Goal: Task Accomplishment & Management: Complete application form

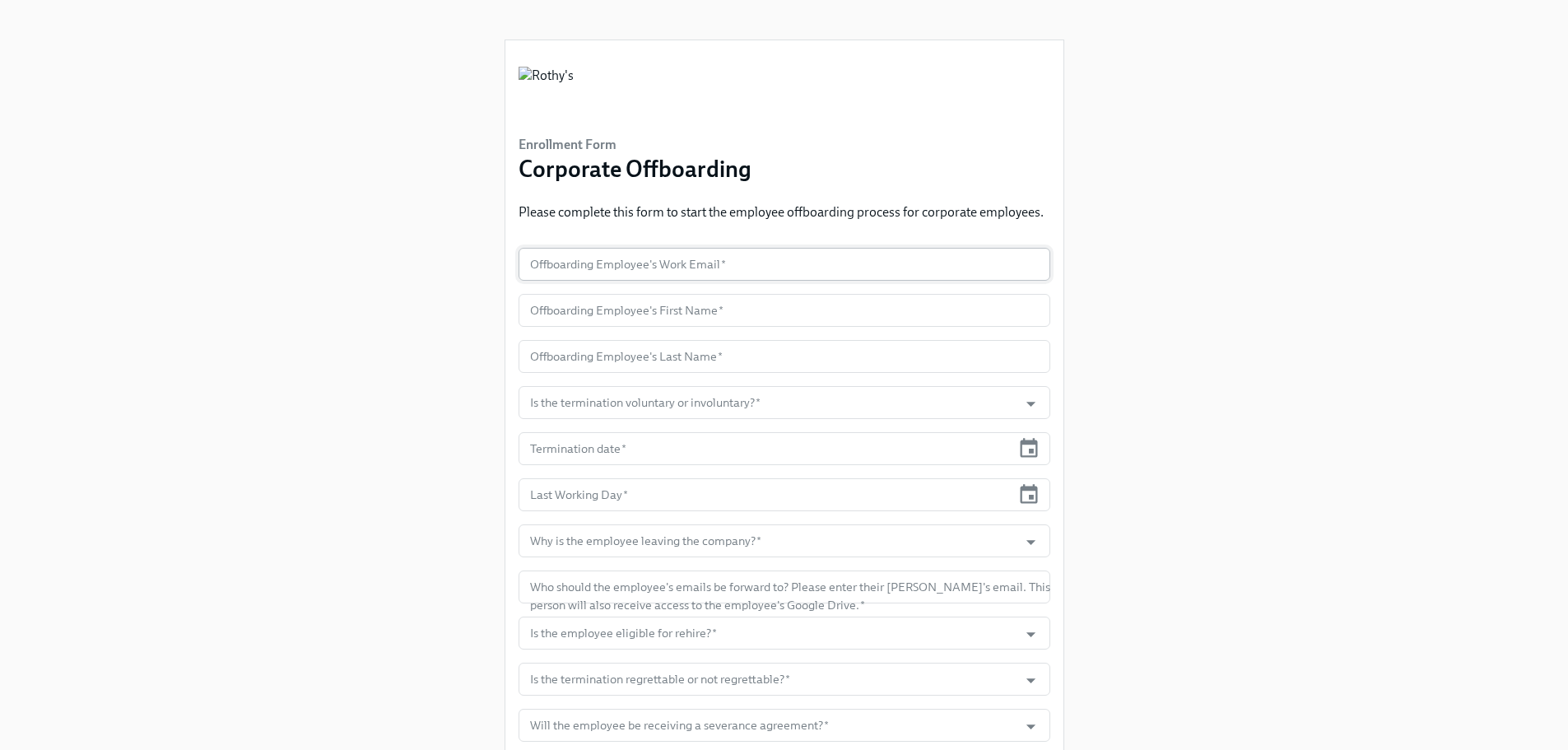
click at [575, 264] on input "text" at bounding box center [784, 264] width 531 height 33
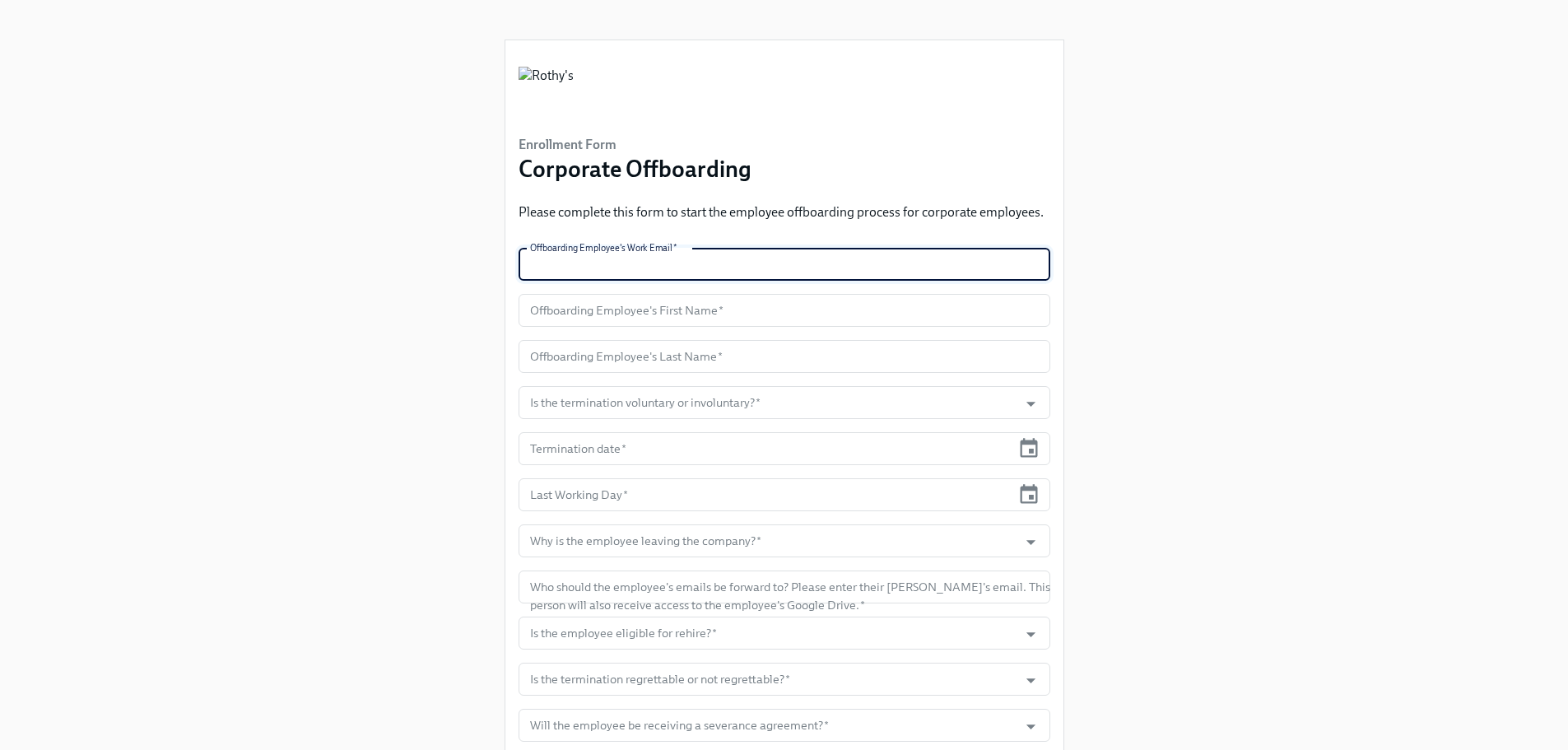
paste input "[EMAIL_ADDRESS][DOMAIN_NAME]"
type input "[EMAIL_ADDRESS][DOMAIN_NAME]"
click at [603, 311] on input "text" at bounding box center [784, 311] width 531 height 33
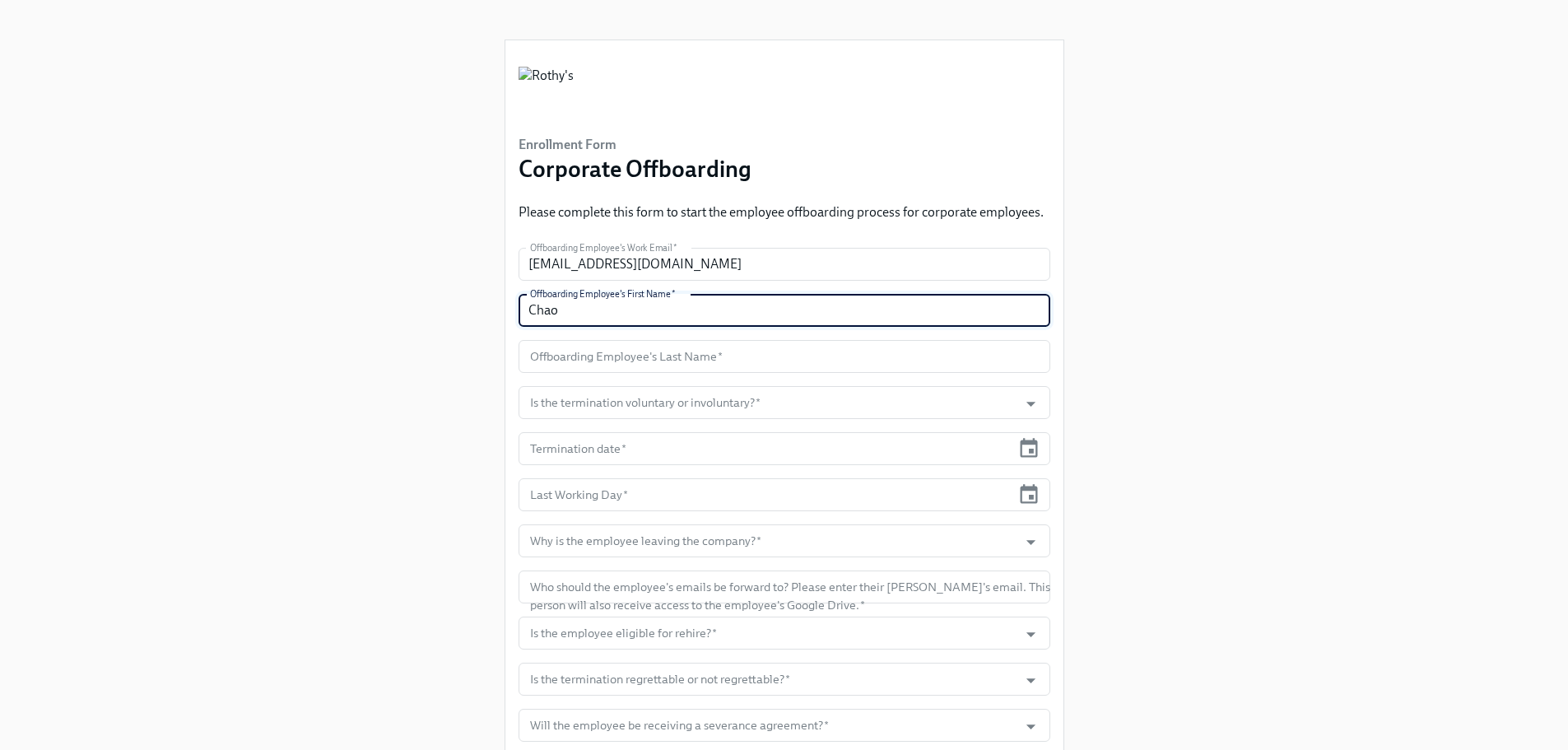
type input "Chao"
click at [602, 358] on input "text" at bounding box center [784, 357] width 531 height 33
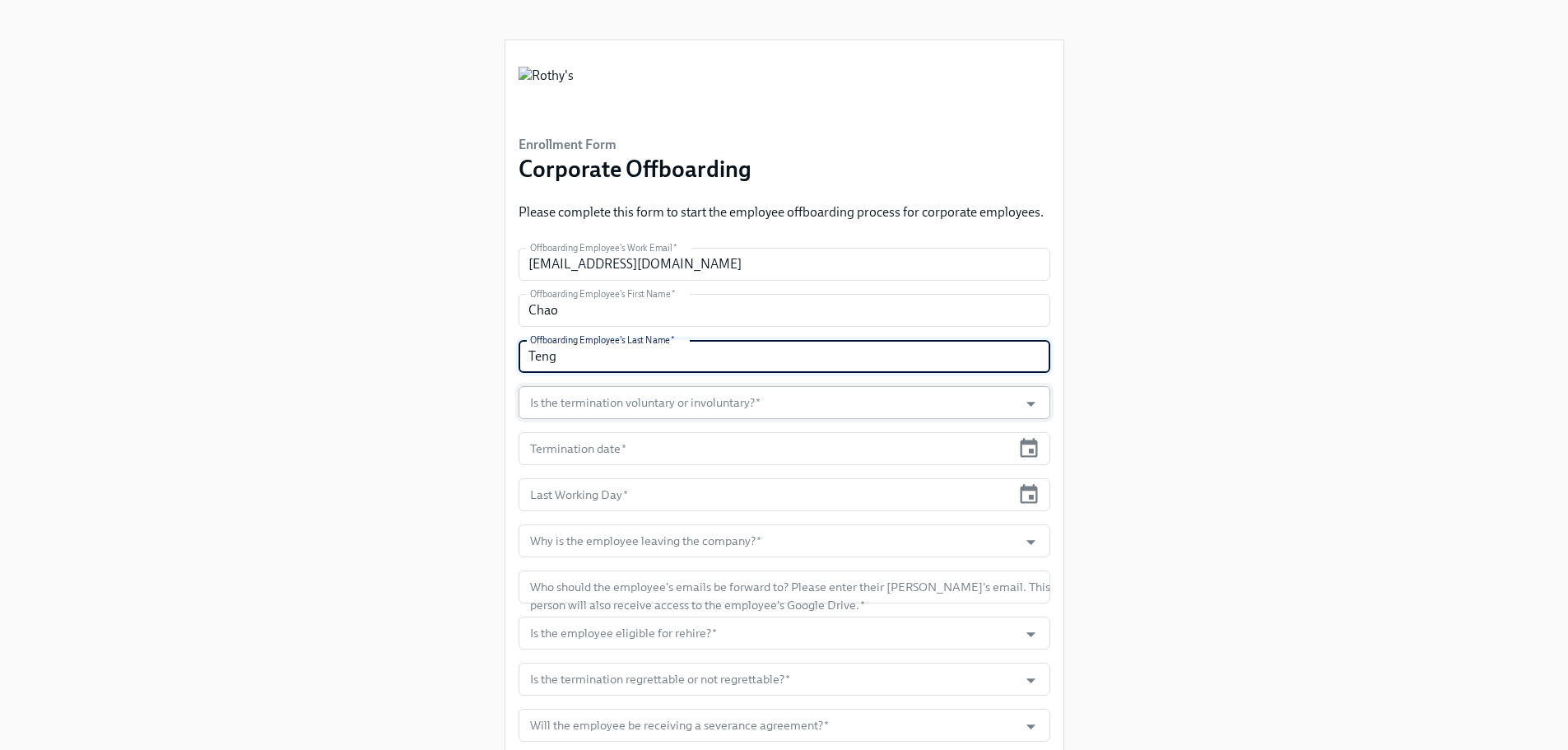
type input "Teng"
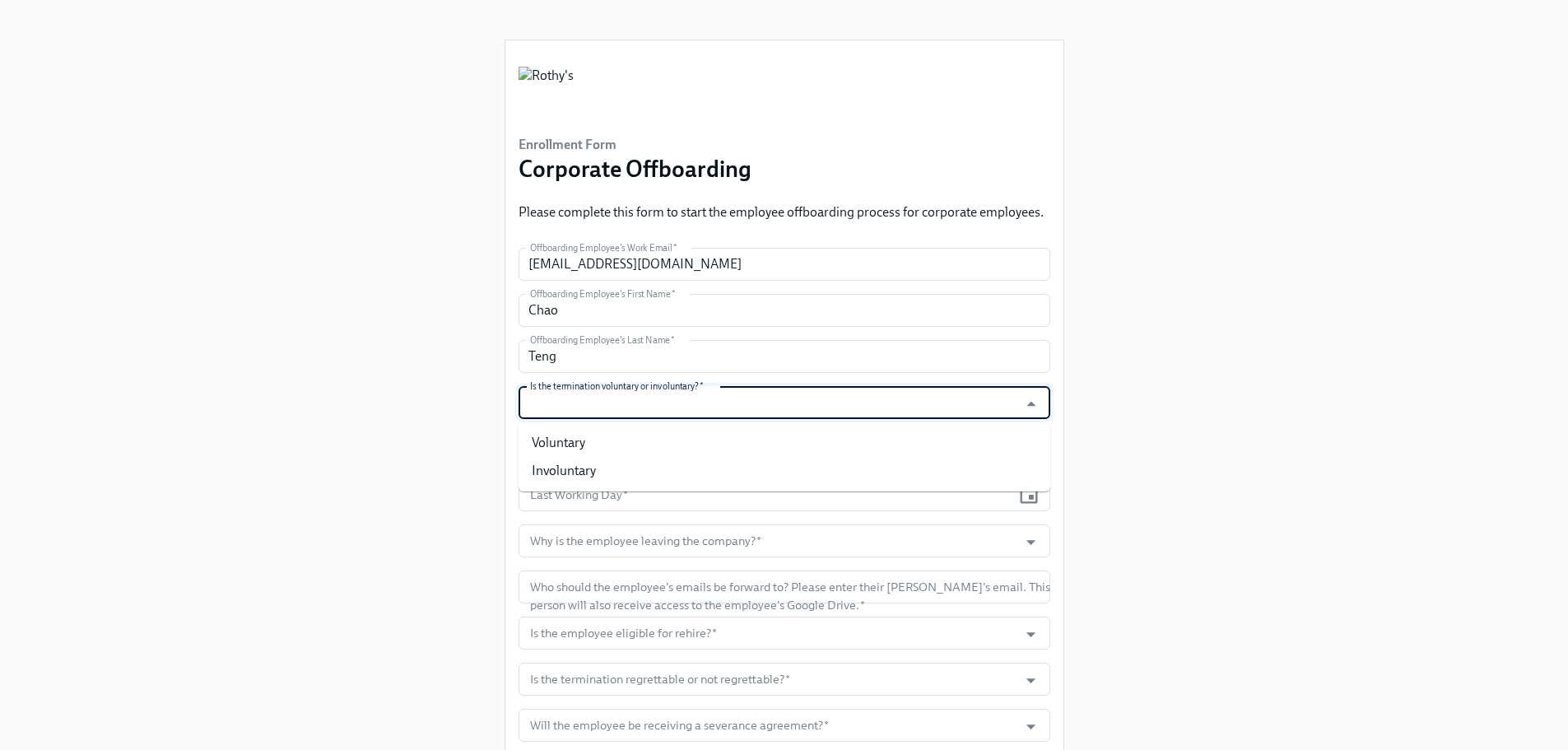
click at [620, 408] on input "Is the termination voluntary or involuntary?   *" at bounding box center [768, 403] width 483 height 33
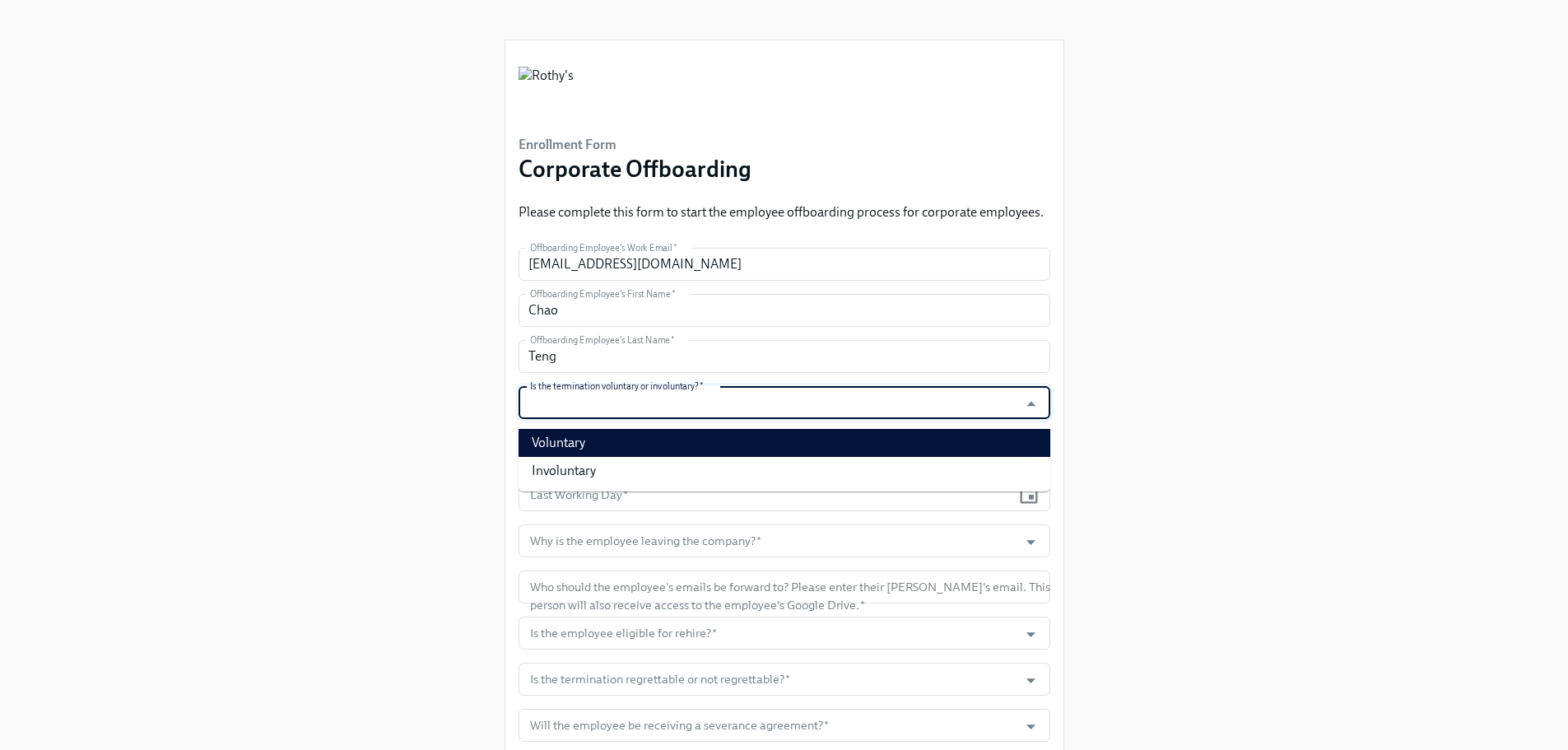
click at [606, 447] on li "Voluntary" at bounding box center [784, 442] width 531 height 28
type input "Voluntary"
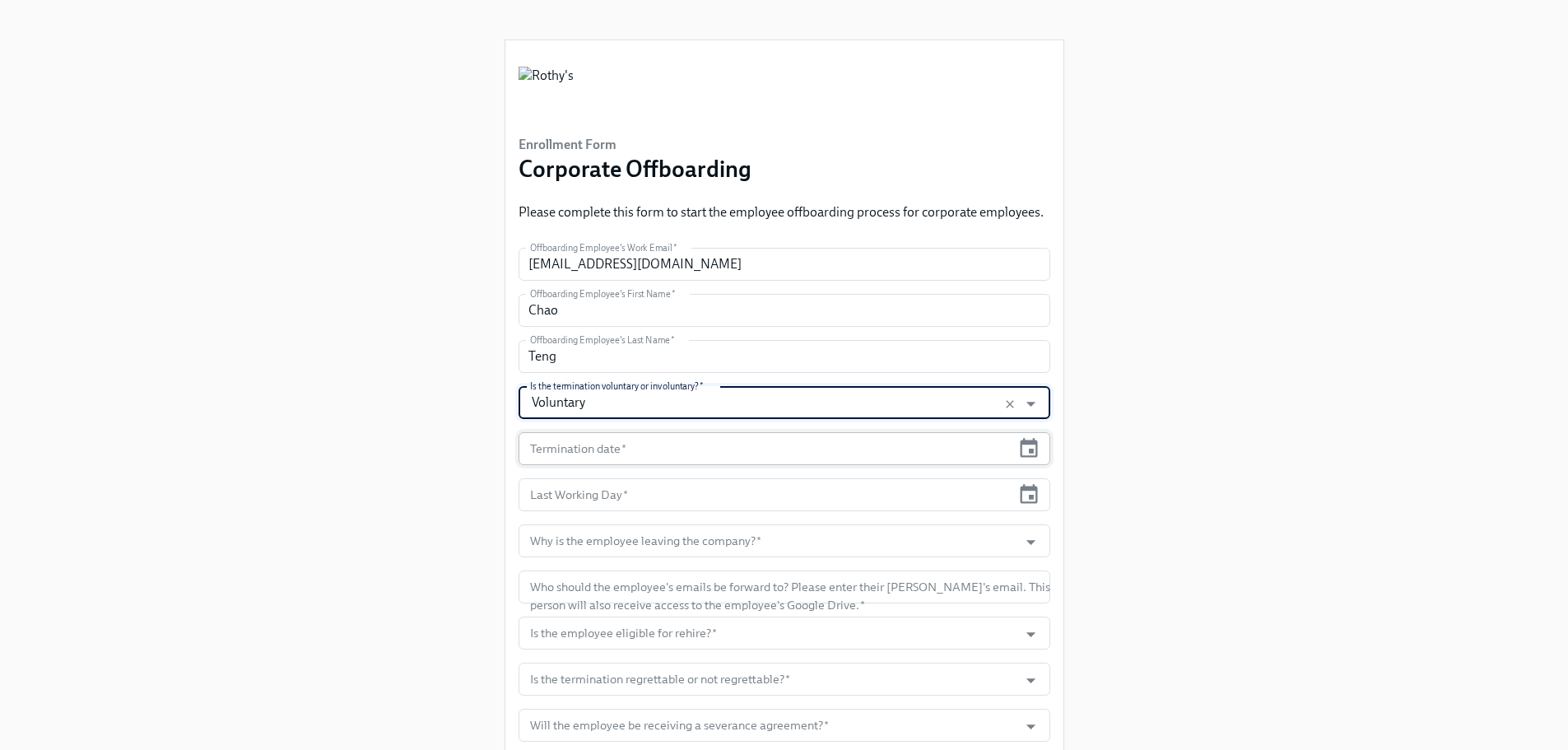
click at [606, 452] on input "text" at bounding box center [765, 449] width 493 height 33
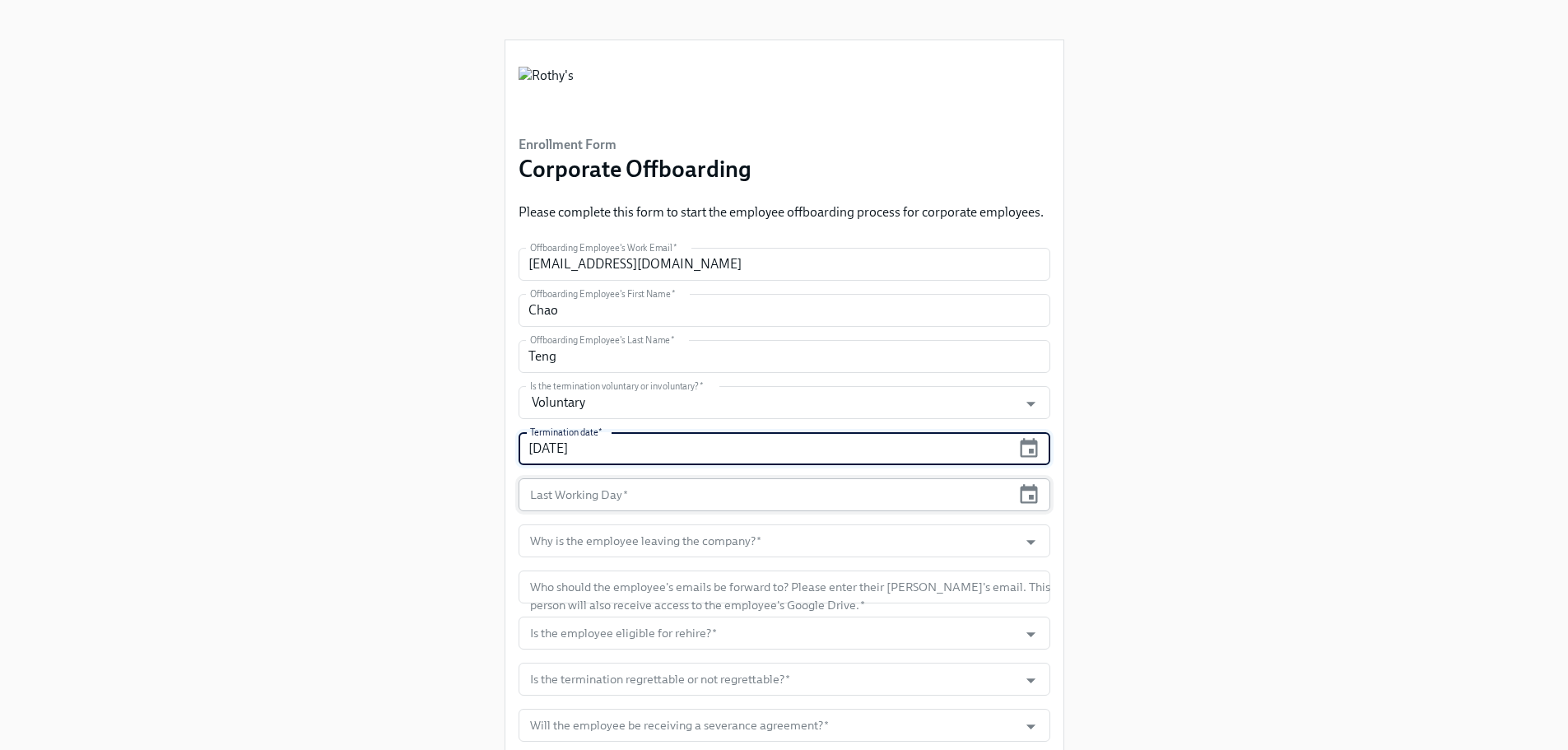
type input "[DATE]"
click at [611, 506] on input "text" at bounding box center [765, 494] width 493 height 33
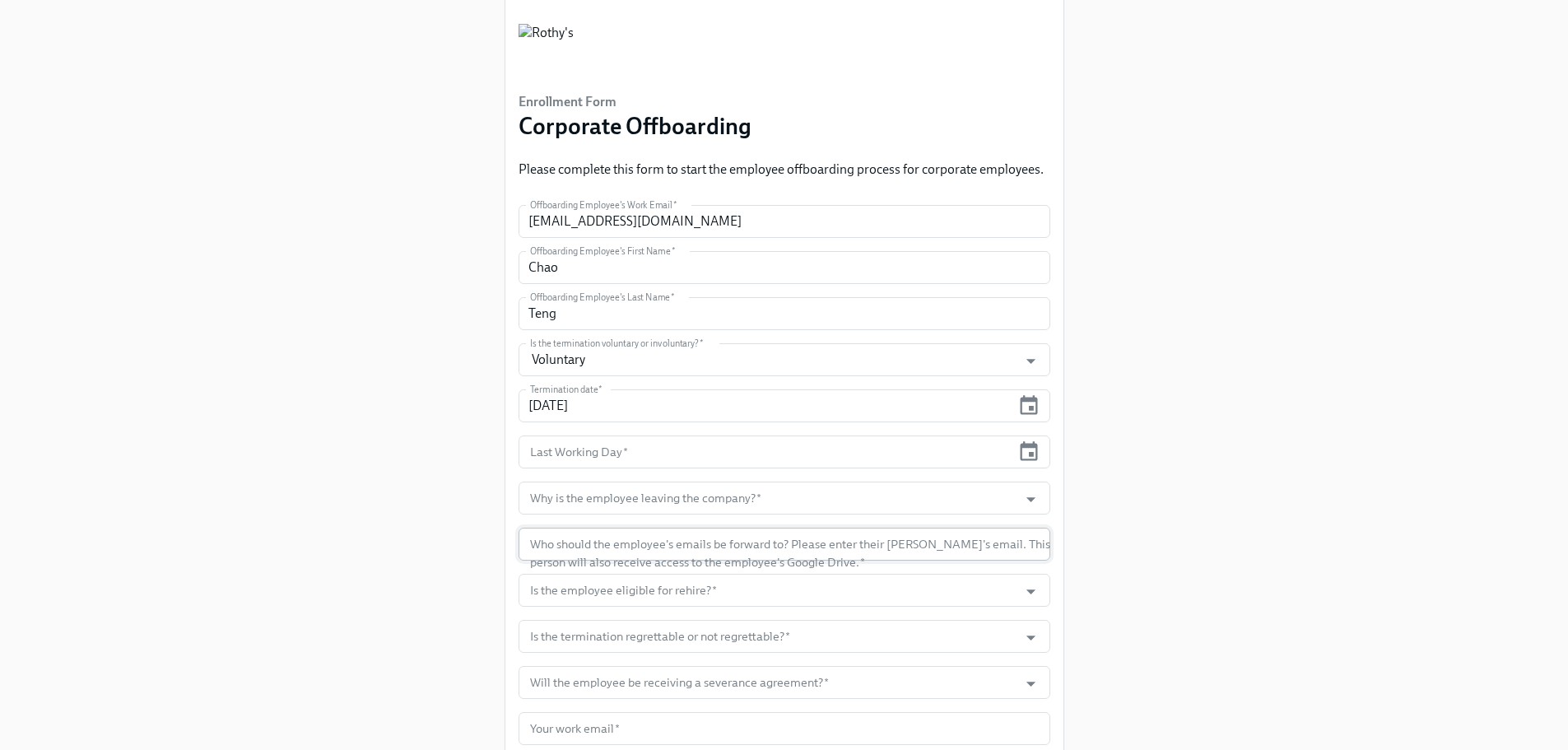
scroll to position [83, 0]
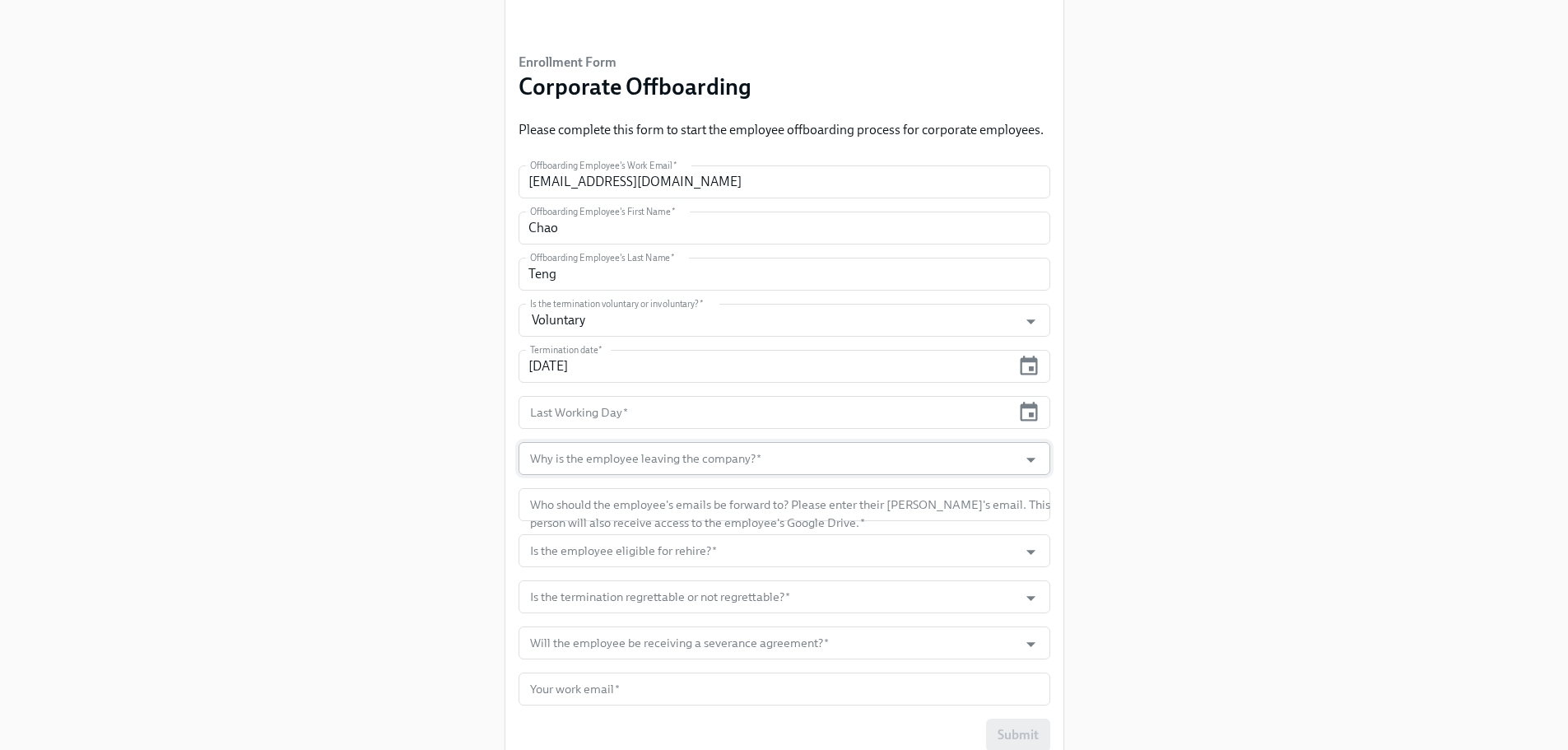
click at [590, 461] on input "Why is the employee leaving the company?   *" at bounding box center [768, 459] width 483 height 33
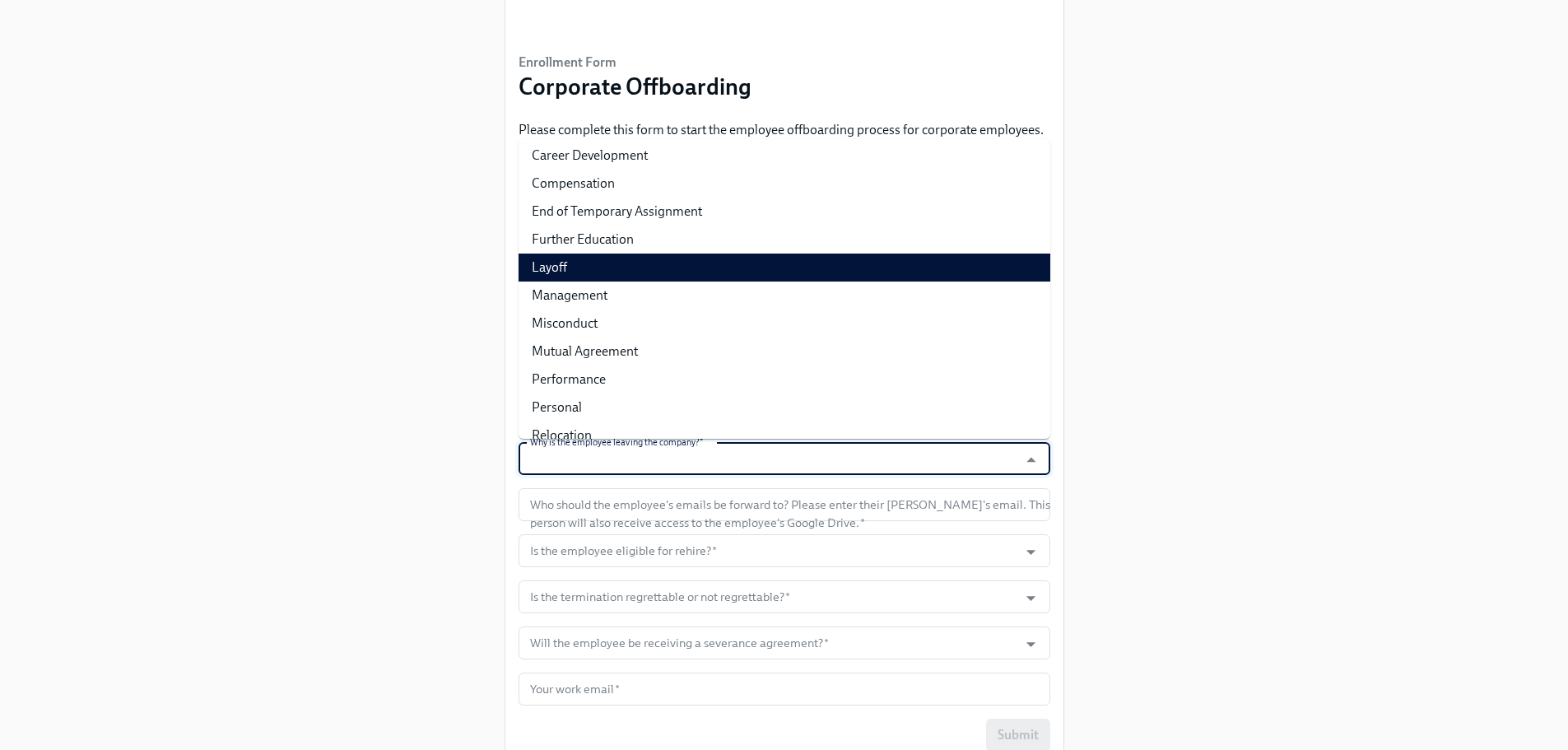
scroll to position [50, 0]
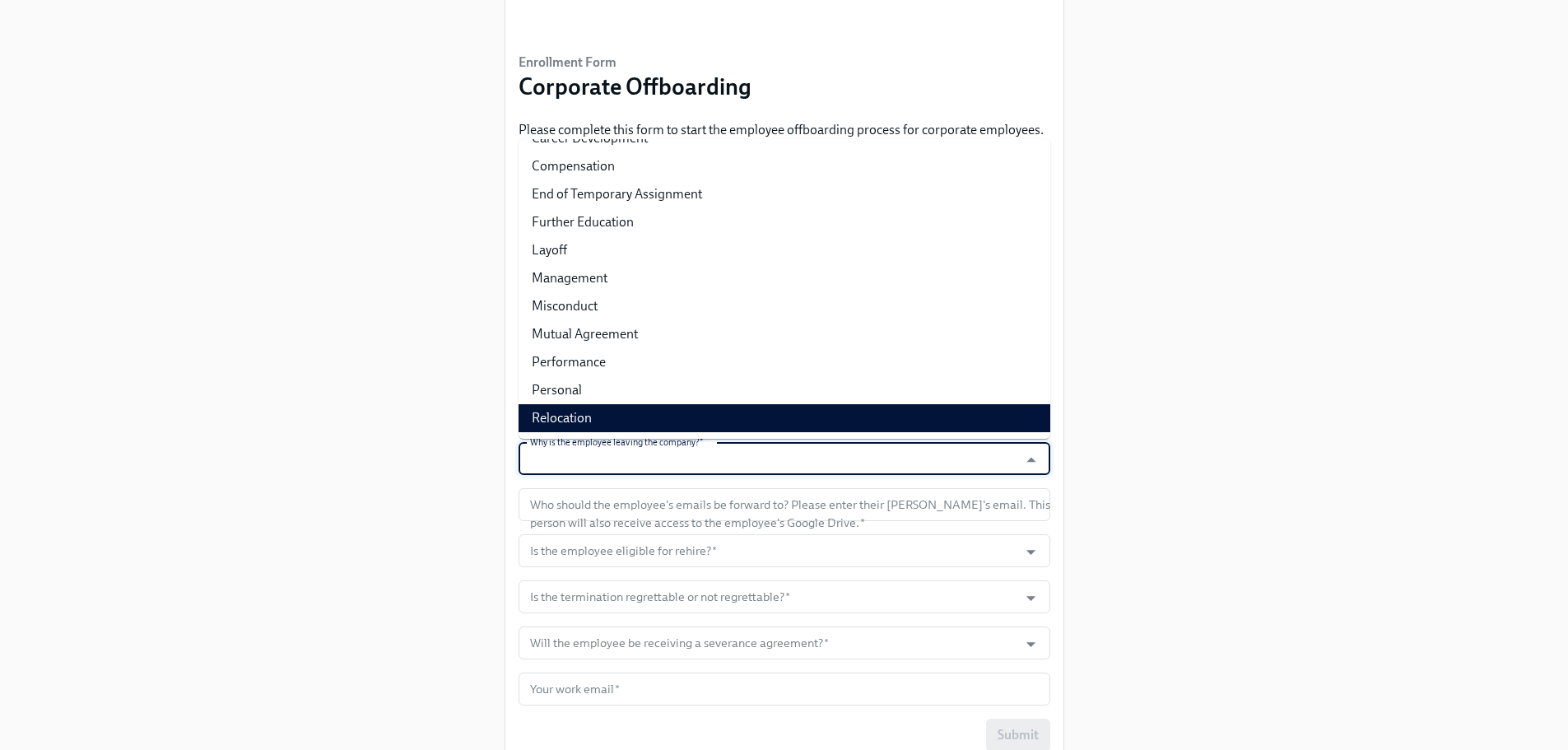
click at [652, 407] on li "Relocation" at bounding box center [784, 418] width 531 height 28
type input "Relocation"
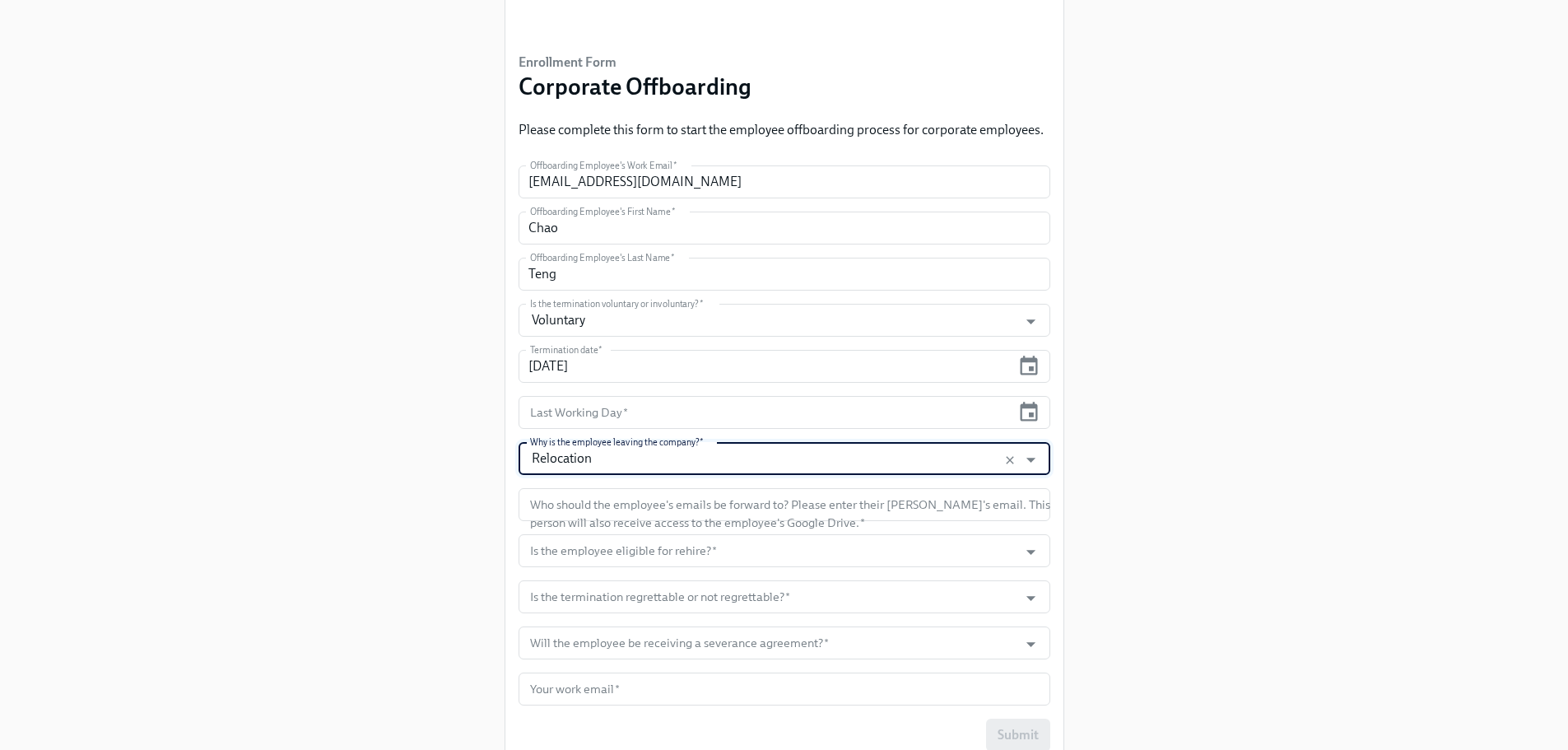
click at [623, 460] on input "Relocation" at bounding box center [768, 459] width 483 height 33
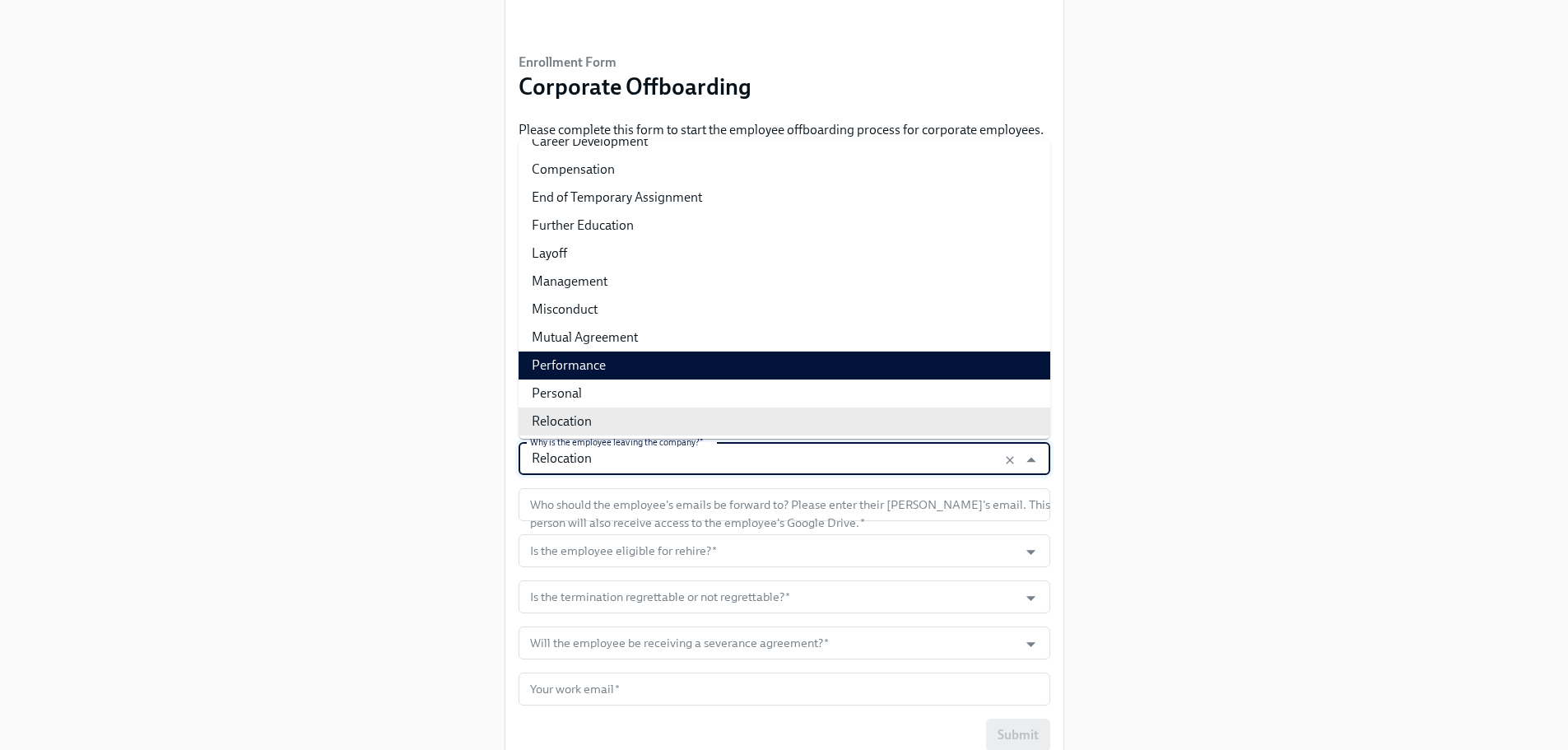
scroll to position [0, 0]
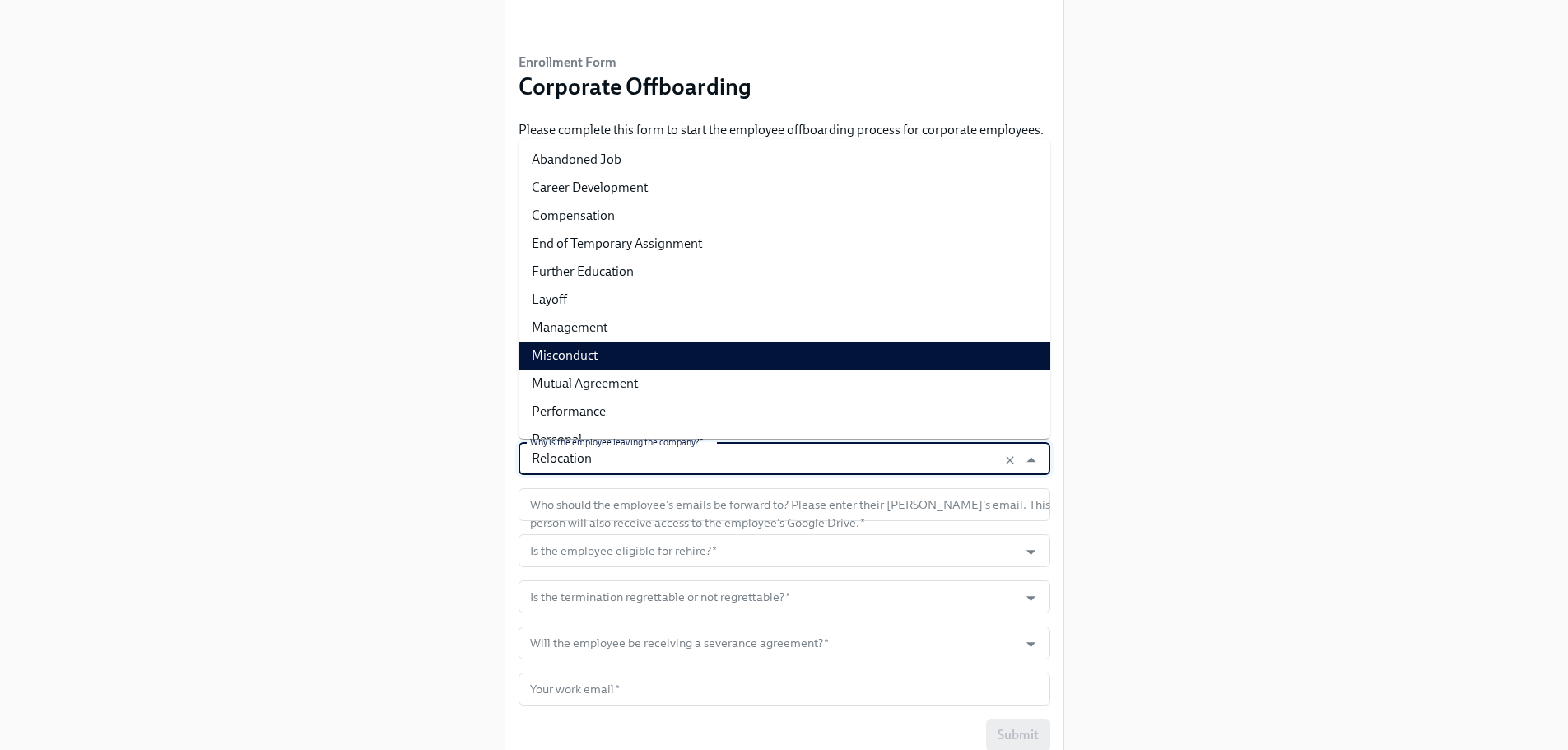
click at [455, 356] on div "Enrollment Form Corporate Offboarding Please complete this form to start the em…" at bounding box center [784, 347] width 1489 height 861
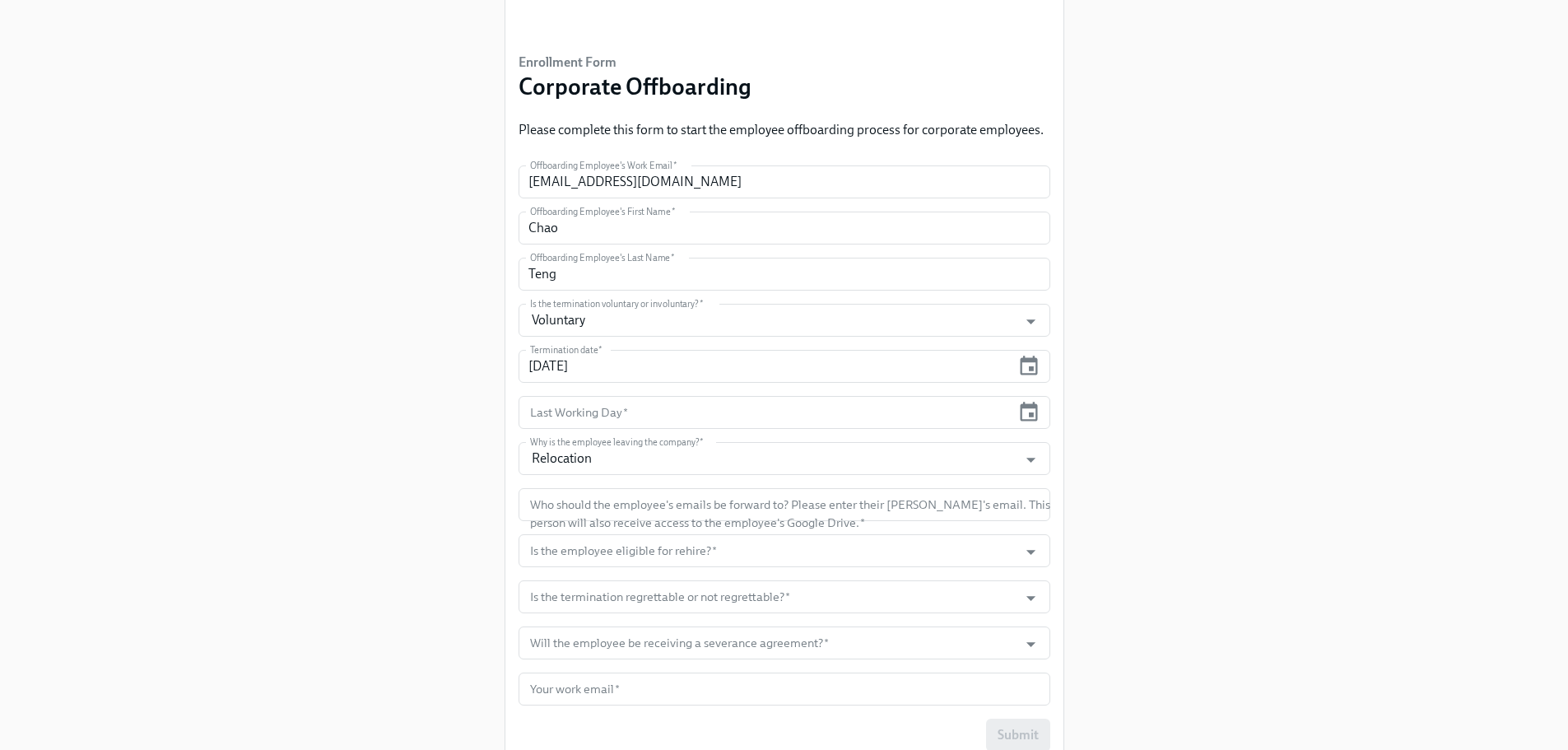
scroll to position [151, 0]
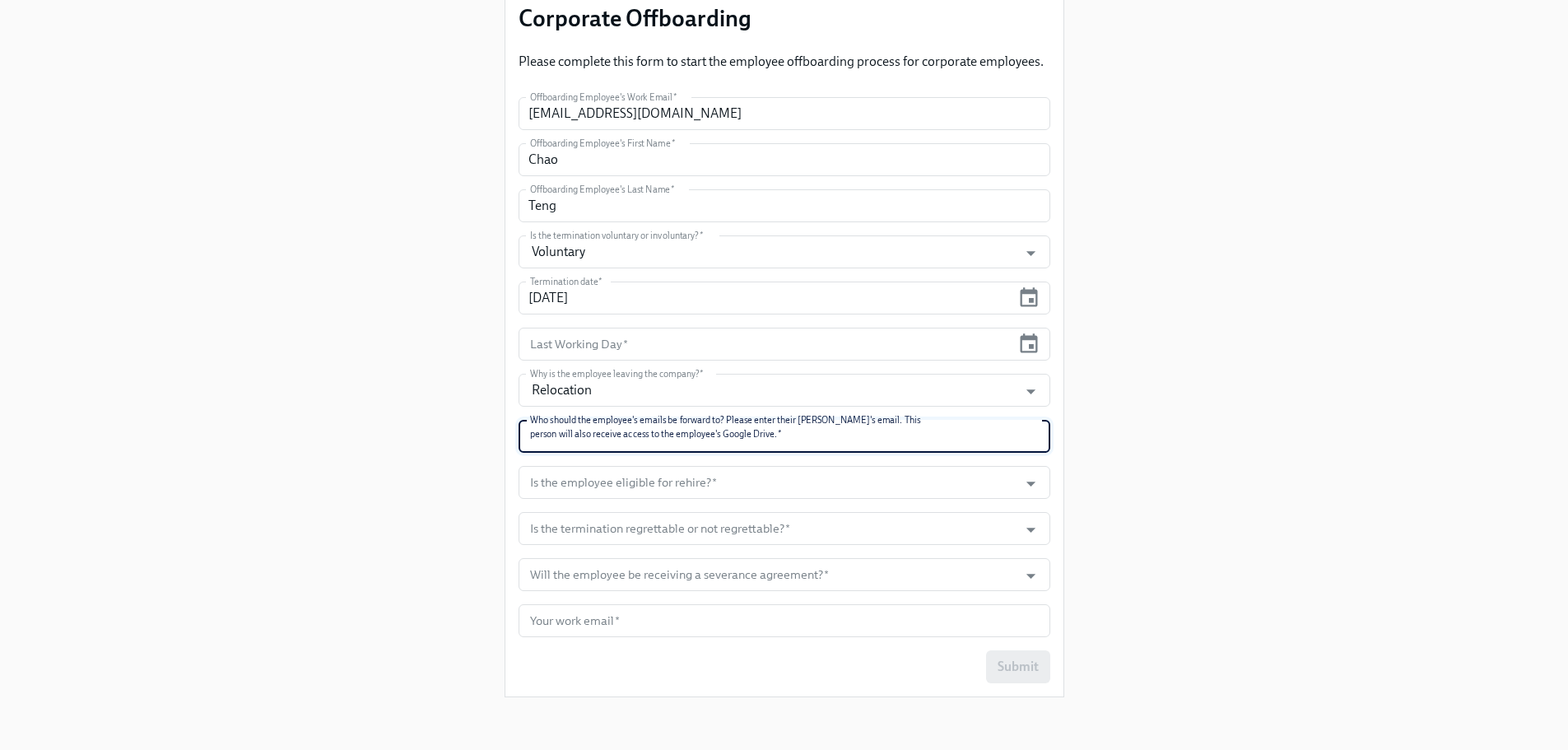
click at [641, 444] on input "text" at bounding box center [784, 437] width 531 height 33
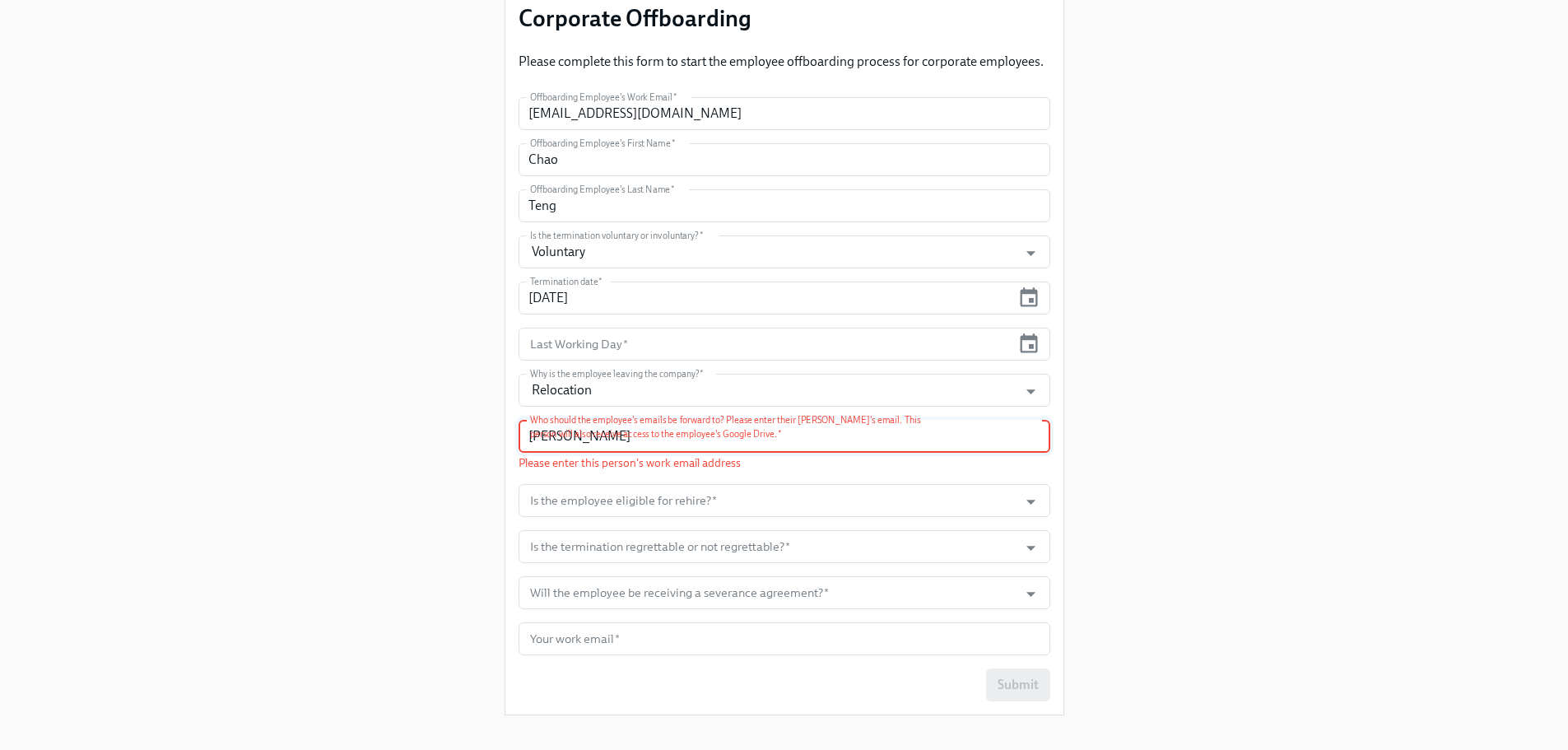
type input "[PERSON_NAME]"
drag, startPoint x: 606, startPoint y: 440, endPoint x: 471, endPoint y: 445, distance: 135.1
click at [471, 445] on div "Enrollment Form Corporate Offboarding Please complete this form to start the em…" at bounding box center [784, 289] width 1489 height 879
paste input "[EMAIL_ADDRESS][DOMAIN_NAME]"
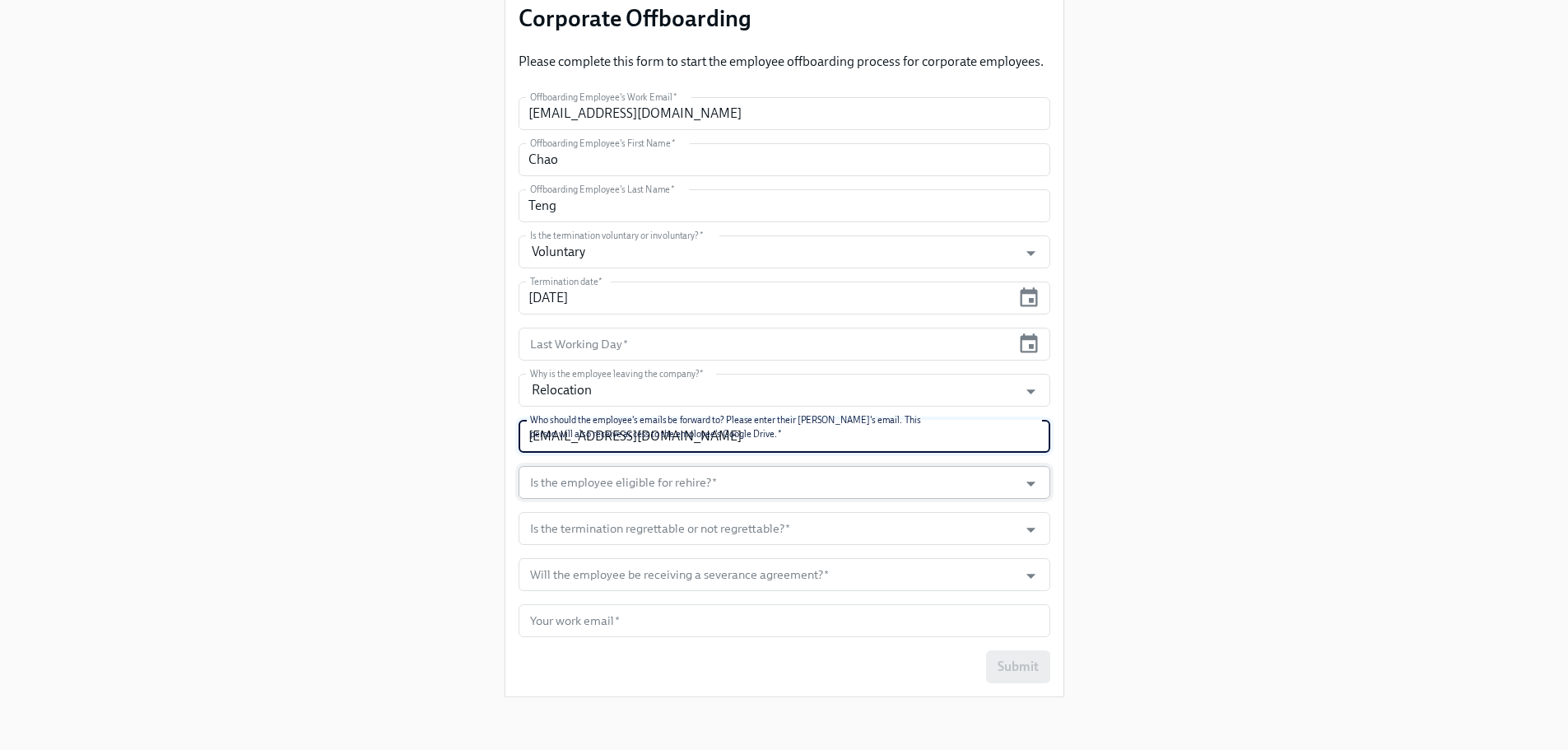
type input "[EMAIL_ADDRESS][DOMAIN_NAME]"
click at [621, 483] on input "Is the employee eligible for rehire?   *" at bounding box center [768, 483] width 483 height 33
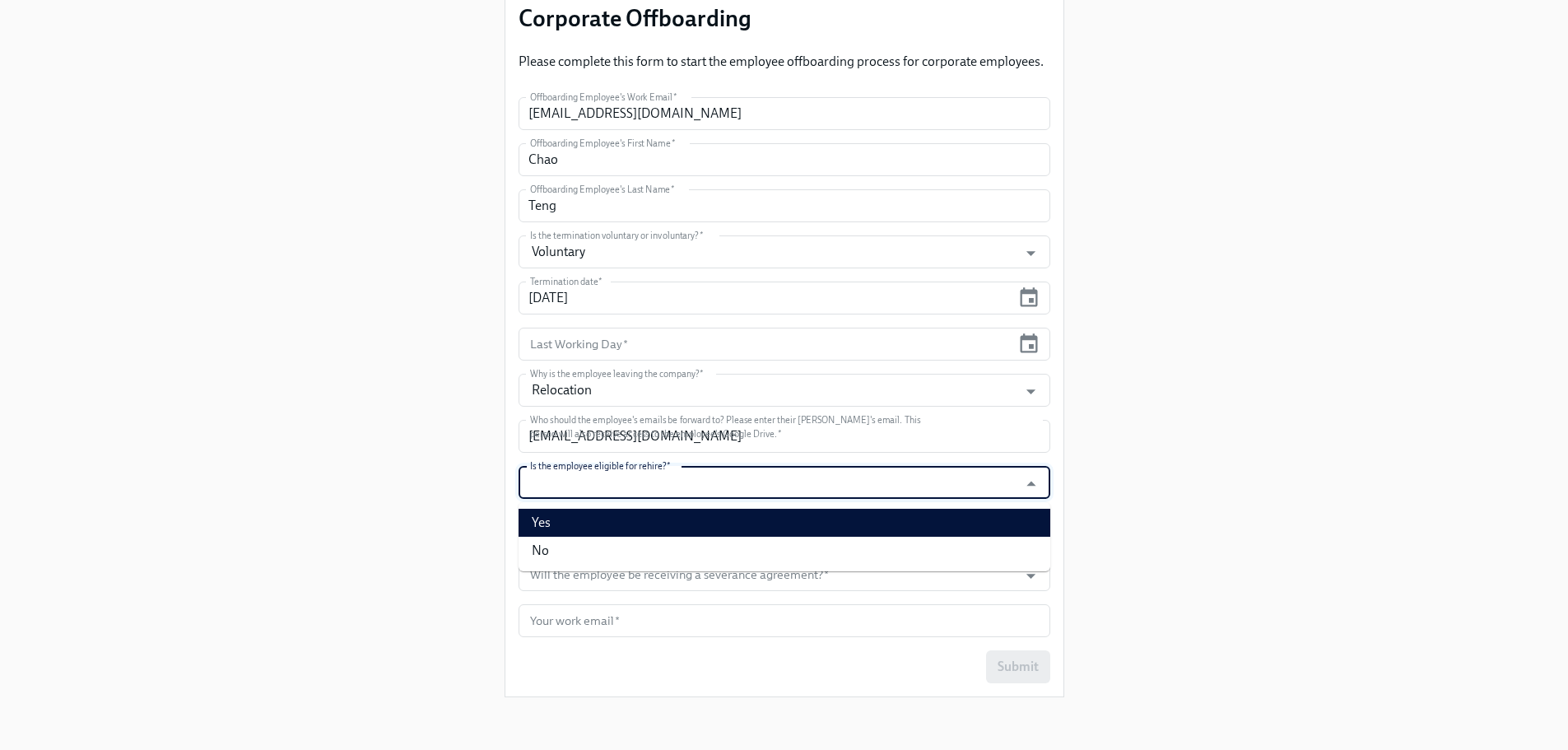
click at [600, 528] on li "Yes" at bounding box center [784, 522] width 531 height 28
type input "Yes"
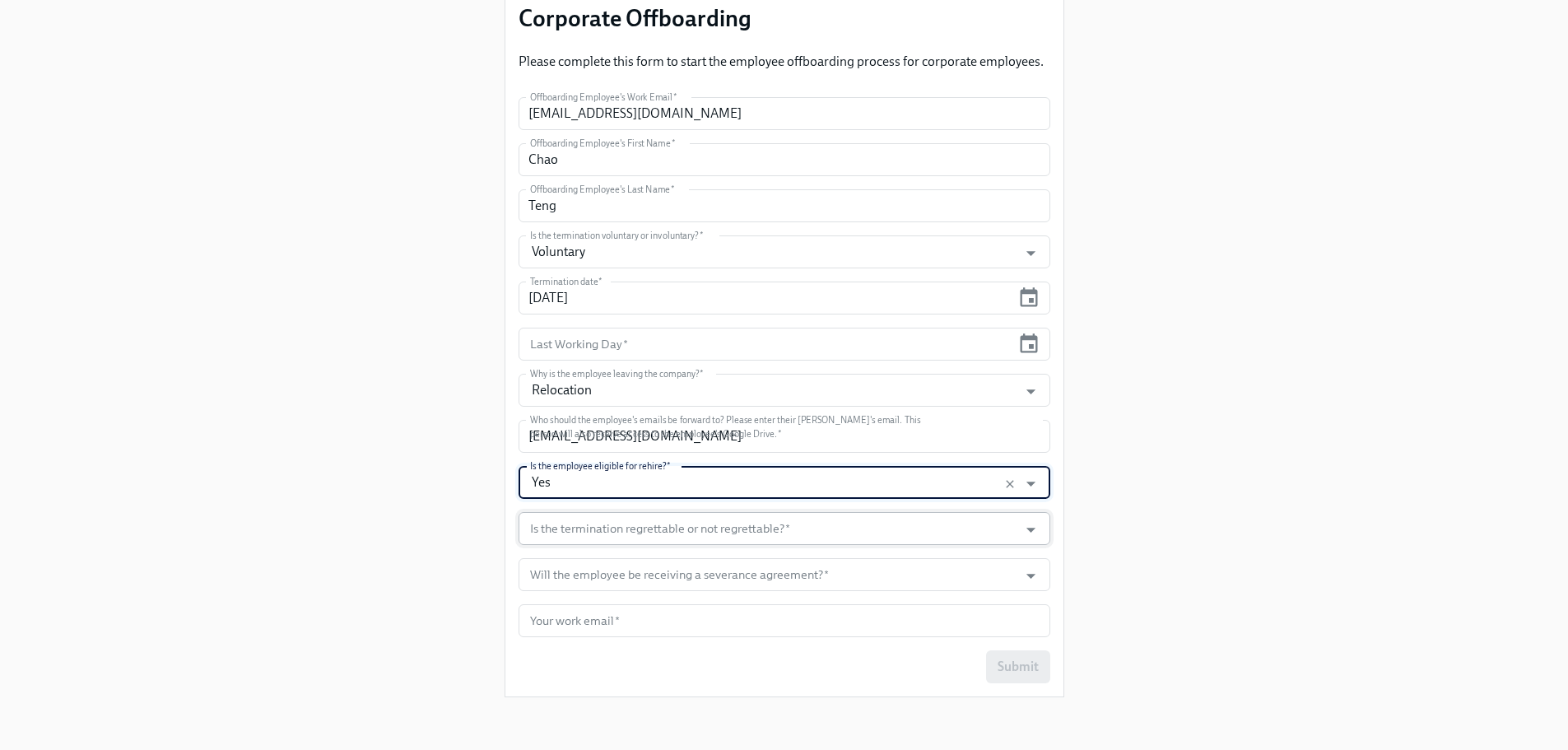
click at [614, 536] on input "Is the termination regrettable or not regrettable?   *" at bounding box center [768, 528] width 483 height 33
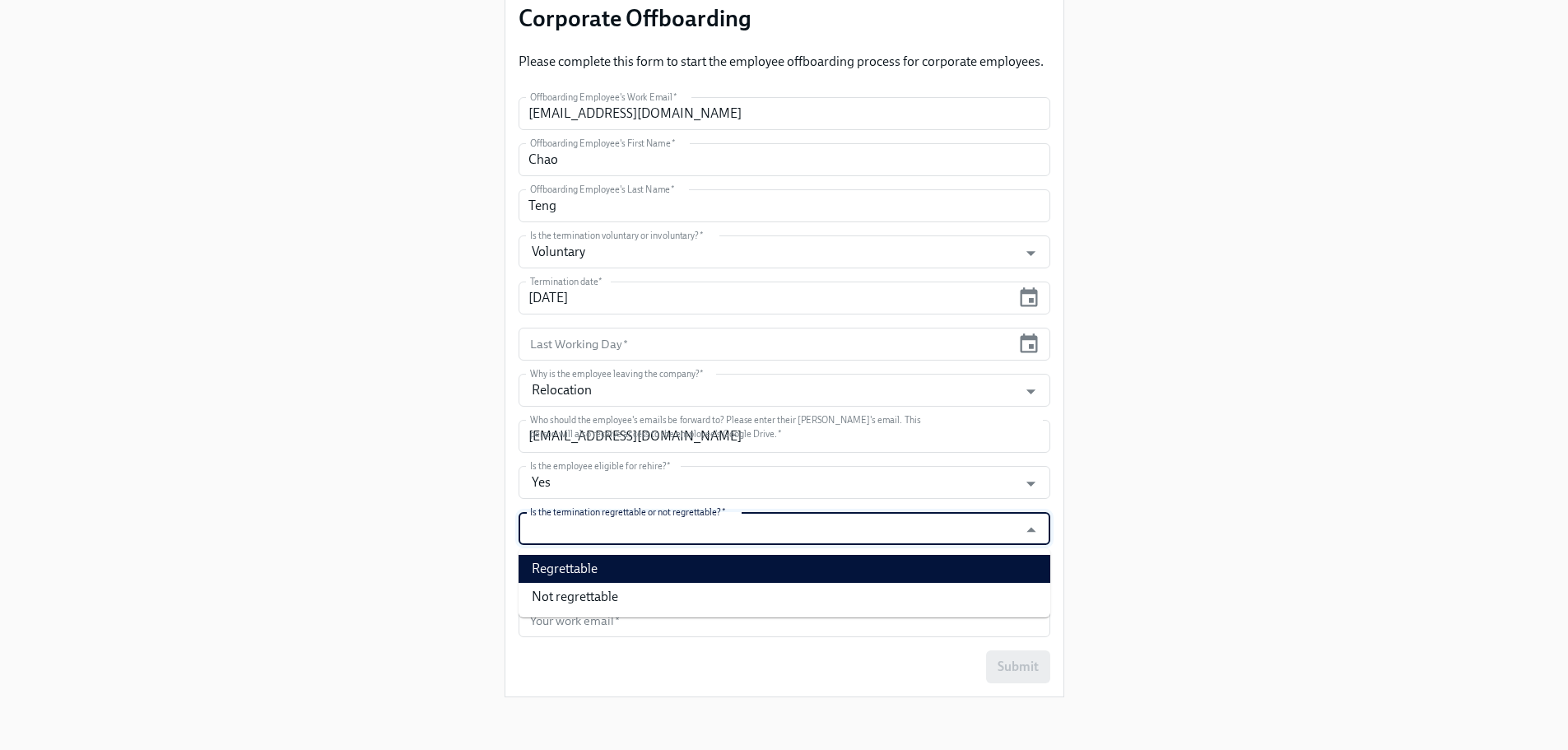
click at [606, 578] on li "Regrettable" at bounding box center [784, 568] width 531 height 28
type input "Regrettable"
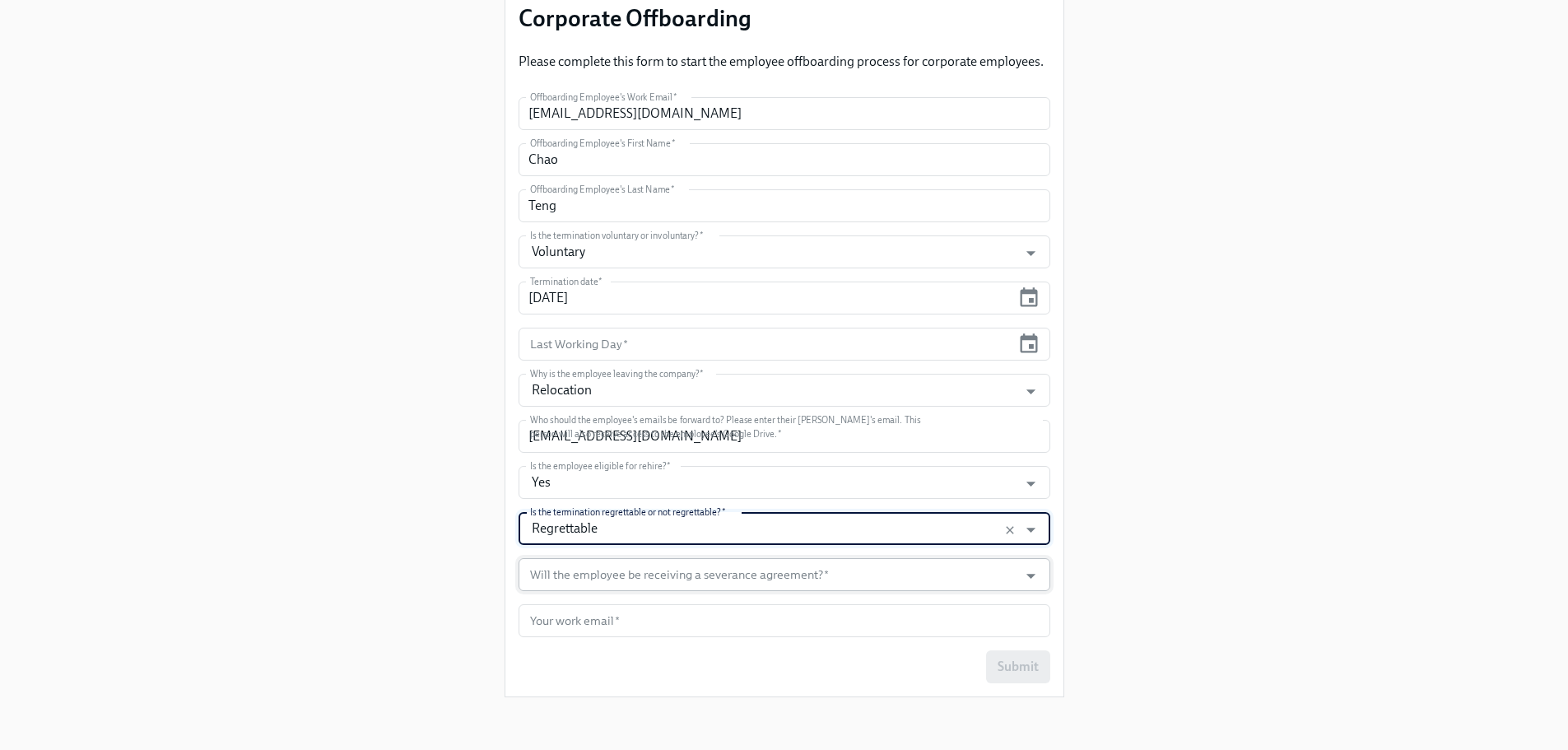
click at [577, 581] on input "Will the employee be receiving a severance agreement?   *" at bounding box center [768, 574] width 483 height 33
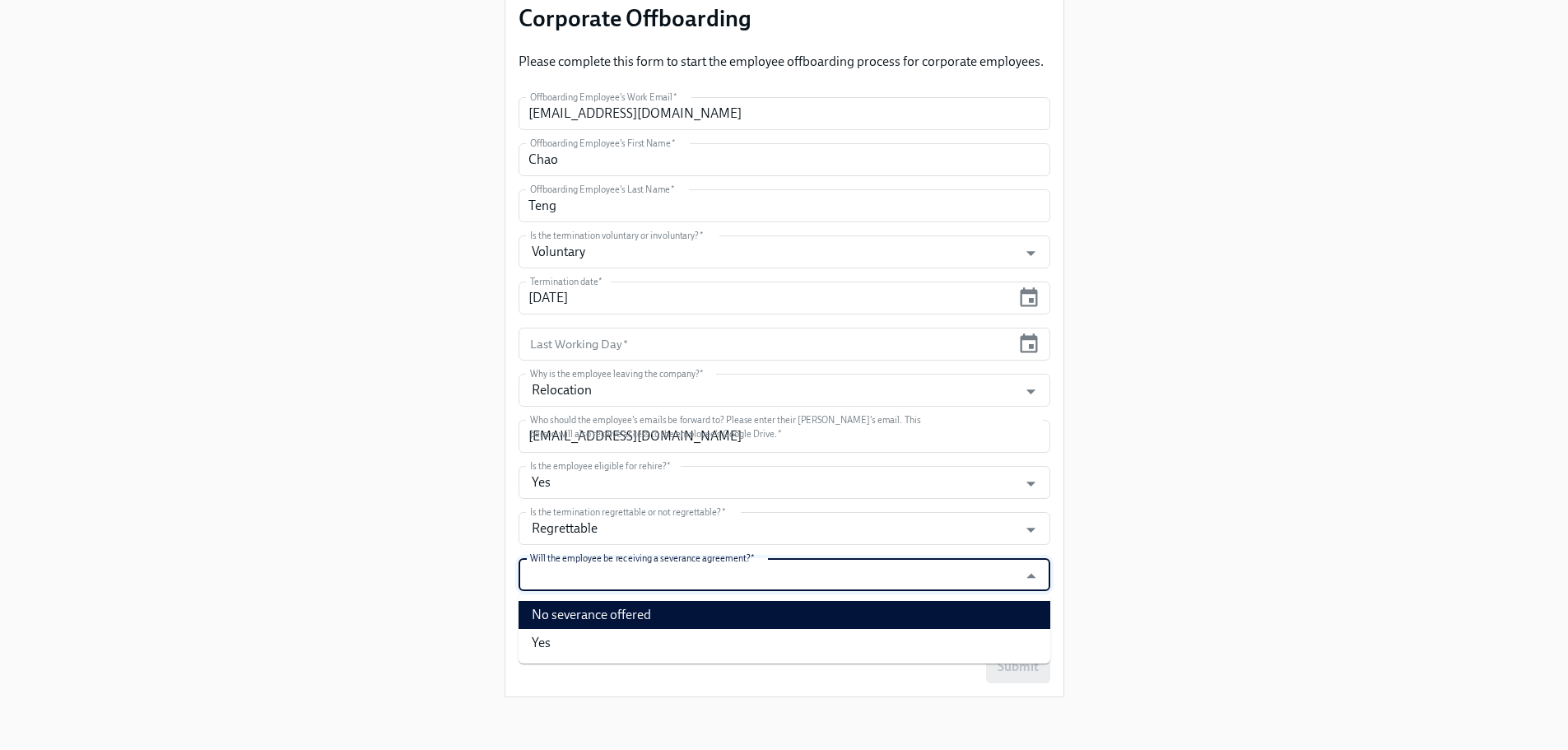
click at [578, 619] on li "No severance offered" at bounding box center [784, 615] width 531 height 28
type input "No severance offered"
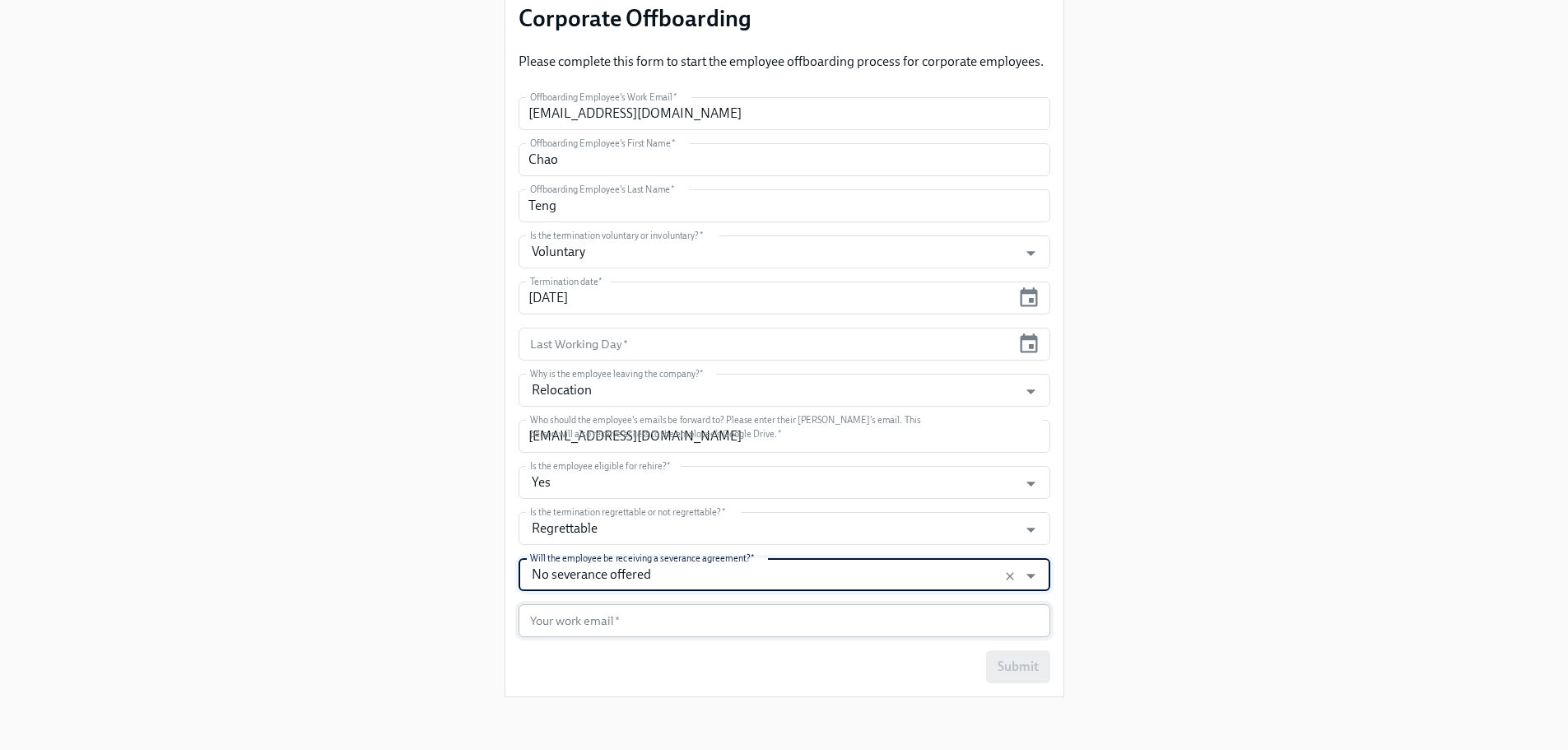
click at [585, 628] on input "text" at bounding box center [784, 620] width 531 height 33
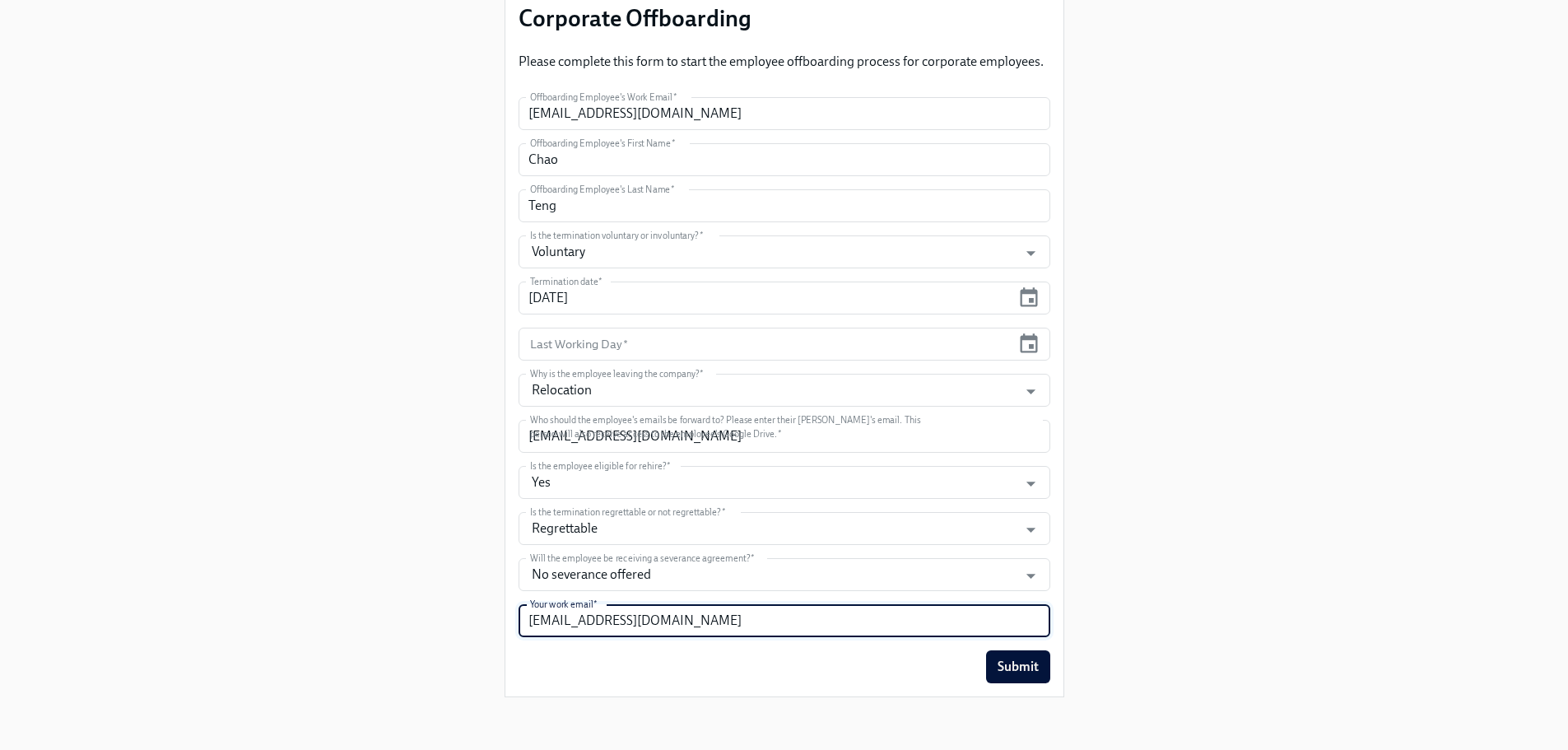
type input "[EMAIL_ADDRESS][DOMAIN_NAME]"
drag, startPoint x: 381, startPoint y: 586, endPoint x: 395, endPoint y: 577, distance: 16.6
click at [381, 586] on div "Enrollment Form Corporate Offboarding Please complete this form to start the em…" at bounding box center [784, 279] width 1489 height 861
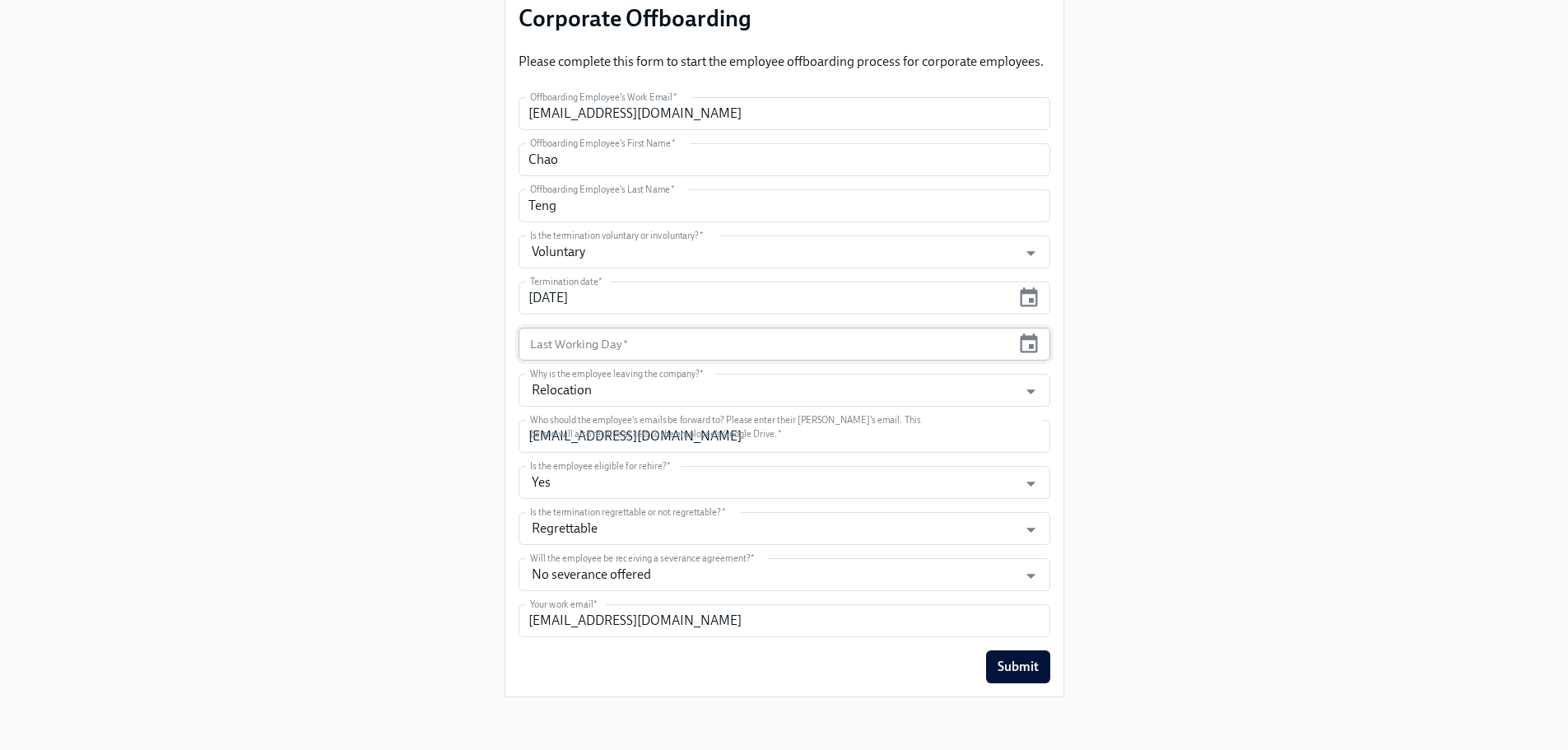
click at [611, 356] on input "text" at bounding box center [765, 344] width 493 height 33
click at [1035, 343] on icon "button" at bounding box center [1028, 343] width 17 height 19
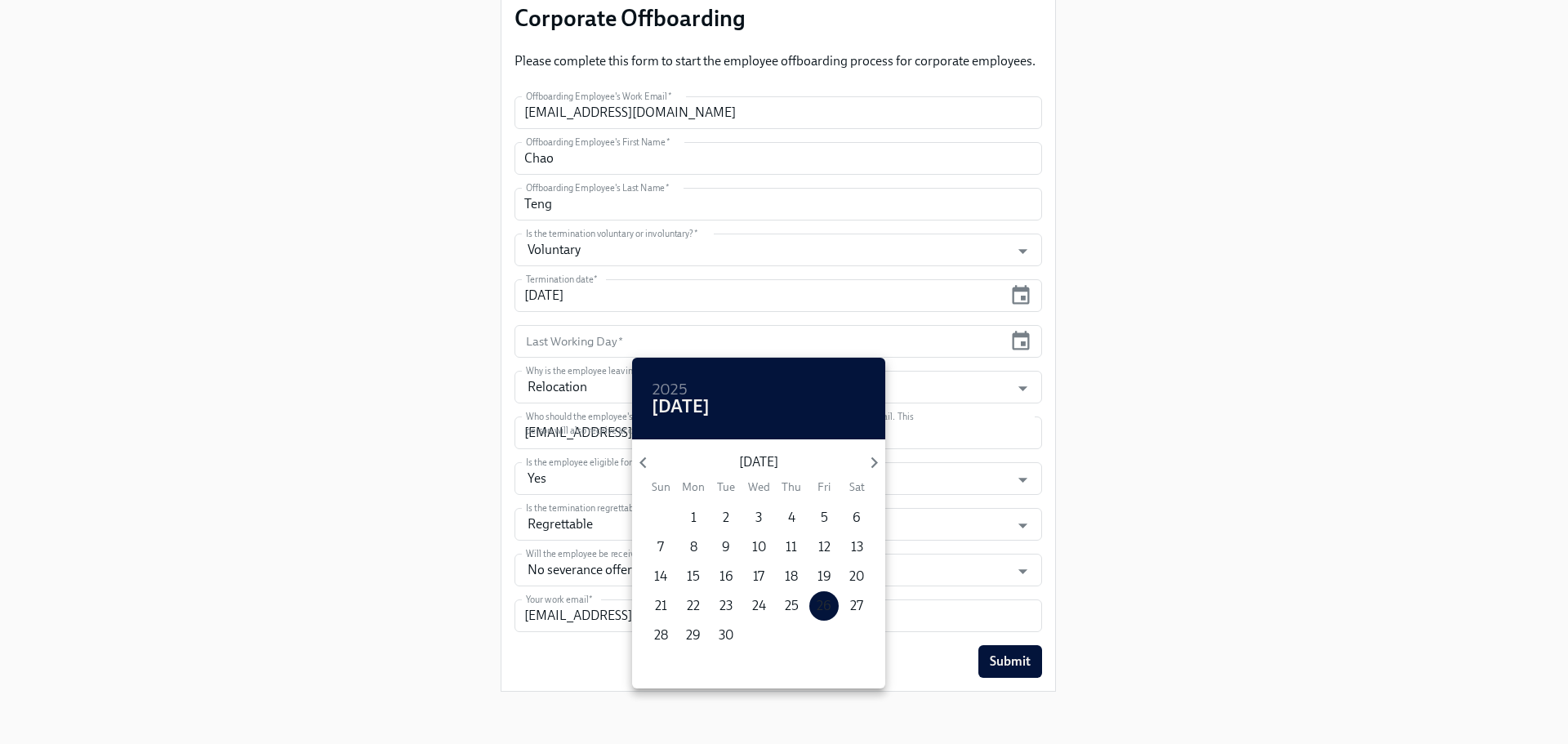
click at [825, 599] on p "26" at bounding box center [824, 605] width 15 height 18
type input "[DATE]"
click at [1172, 595] on div at bounding box center [784, 372] width 1568 height 744
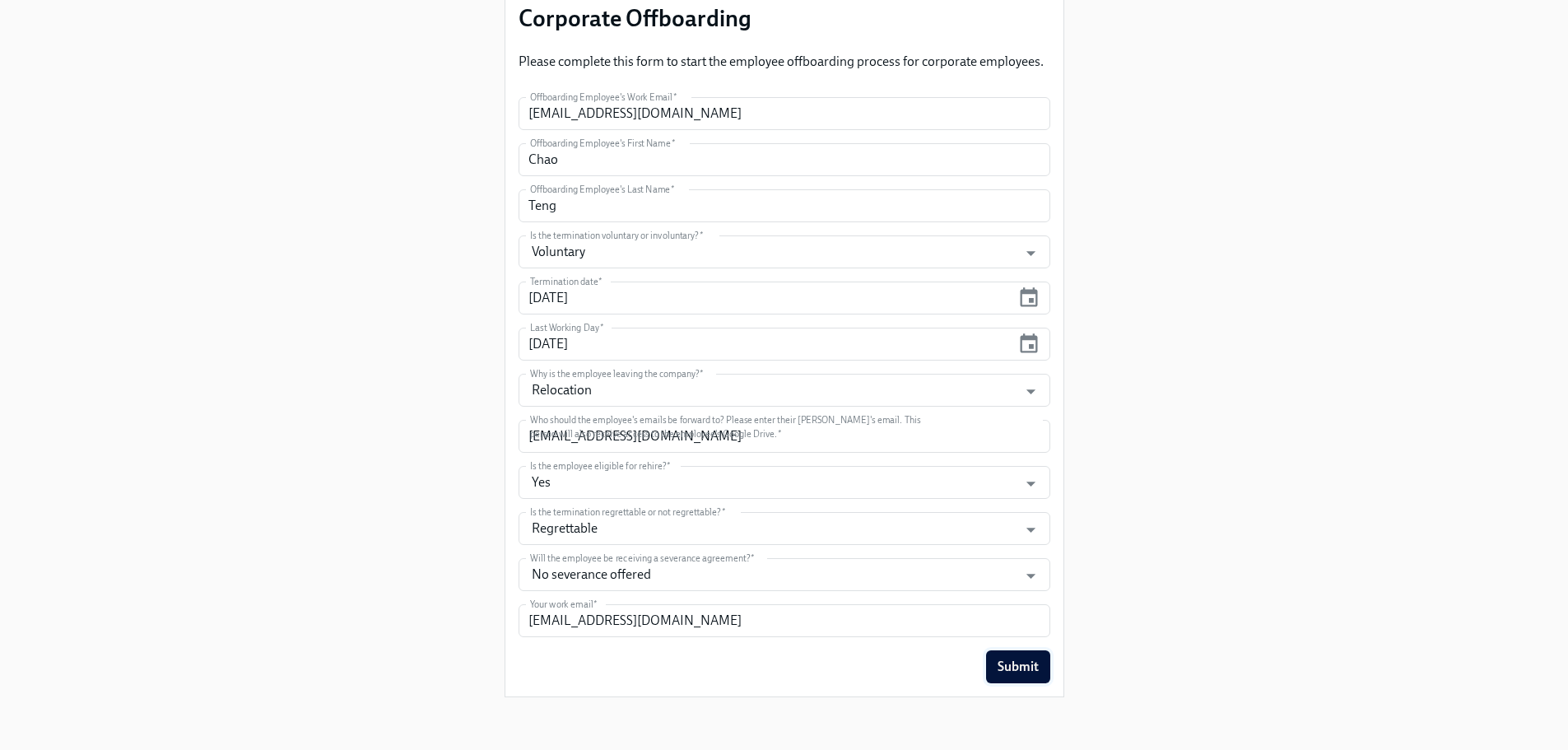
click at [1026, 662] on span "Submit" at bounding box center [1017, 666] width 41 height 17
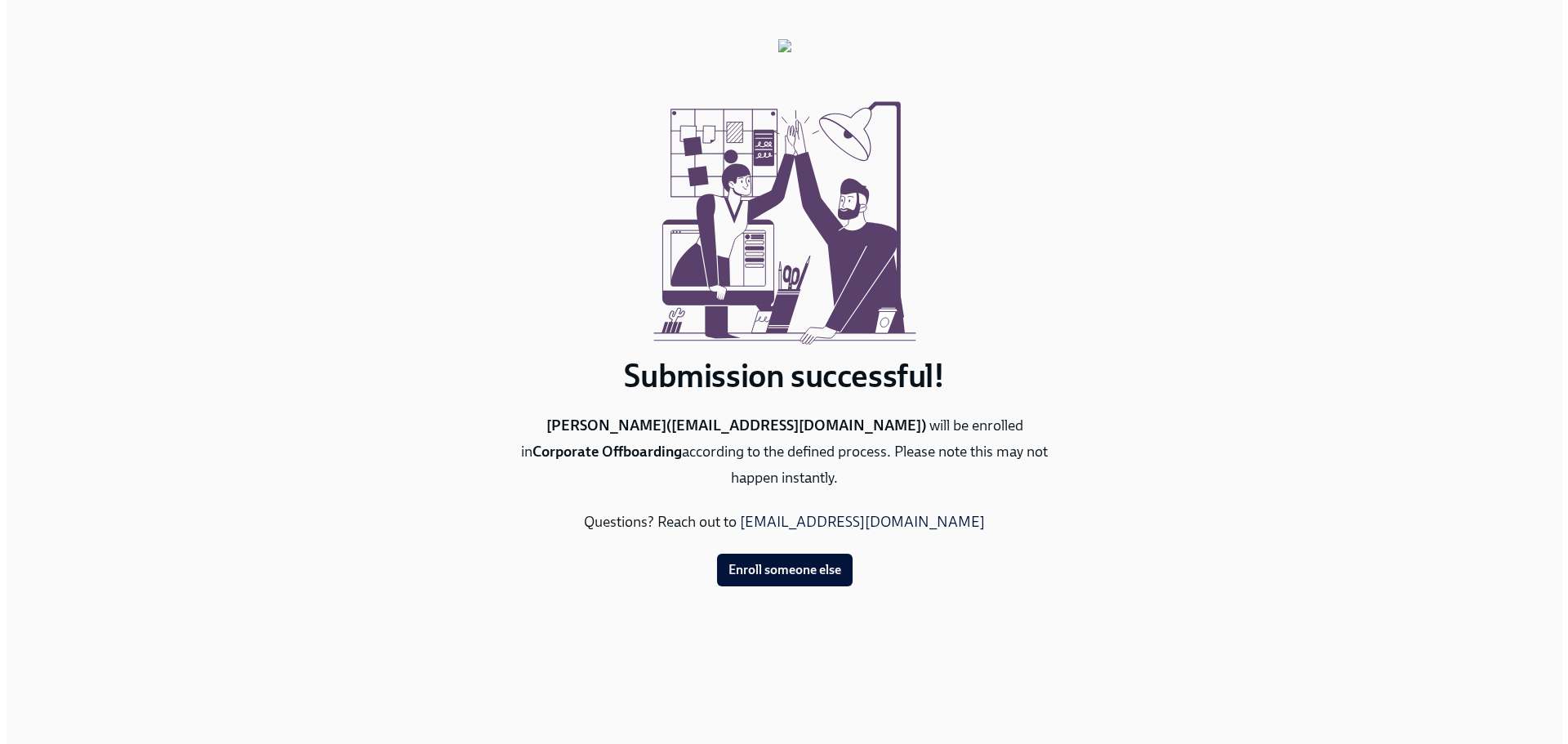
scroll to position [0, 0]
